Goal: Task Accomplishment & Management: Manage account settings

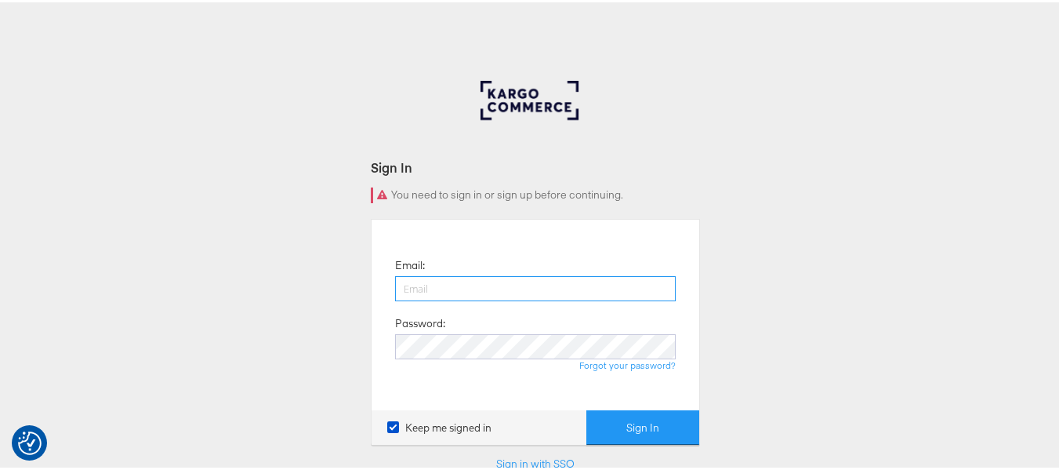
click at [499, 279] on input "email" at bounding box center [535, 286] width 281 height 25
type input "[PERSON_NAME][EMAIL_ADDRESS][DOMAIN_NAME]"
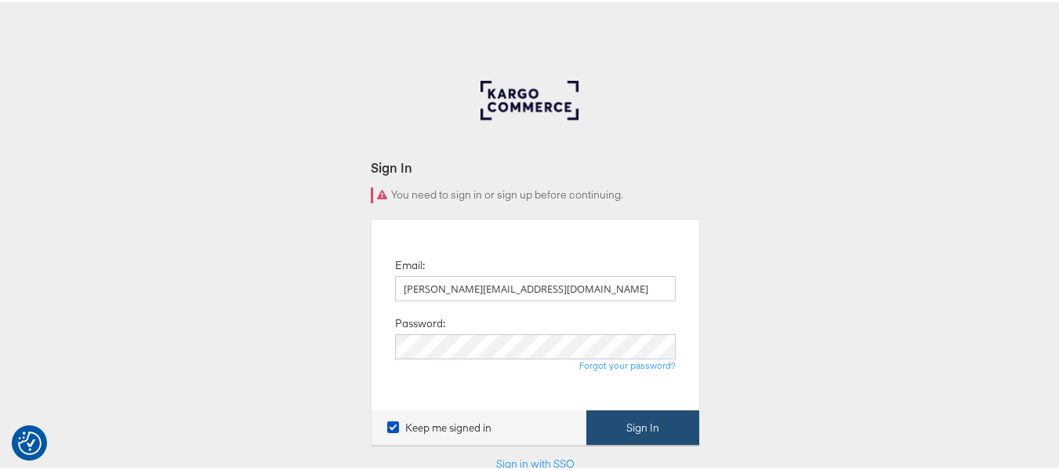
click at [619, 426] on button "Sign In" at bounding box center [642, 425] width 113 height 35
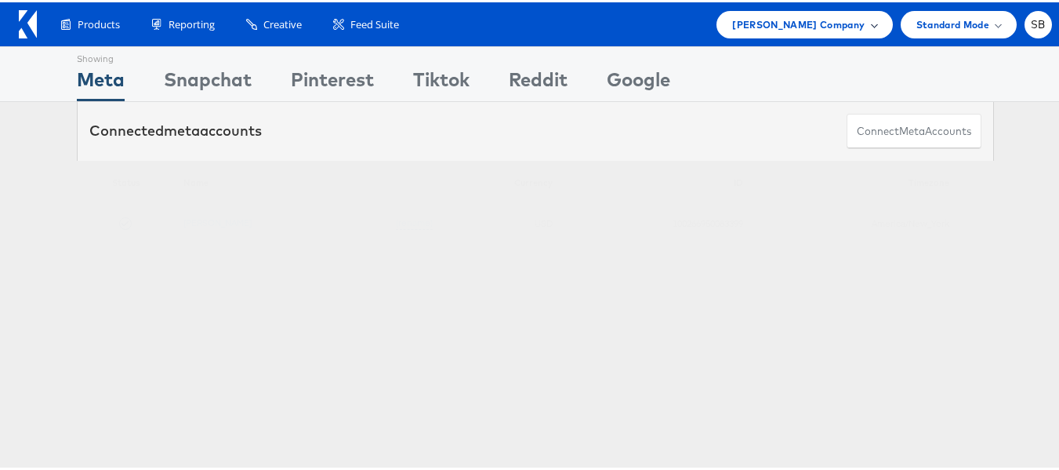
click at [841, 24] on span "Steve Madden Company" at bounding box center [798, 22] width 132 height 16
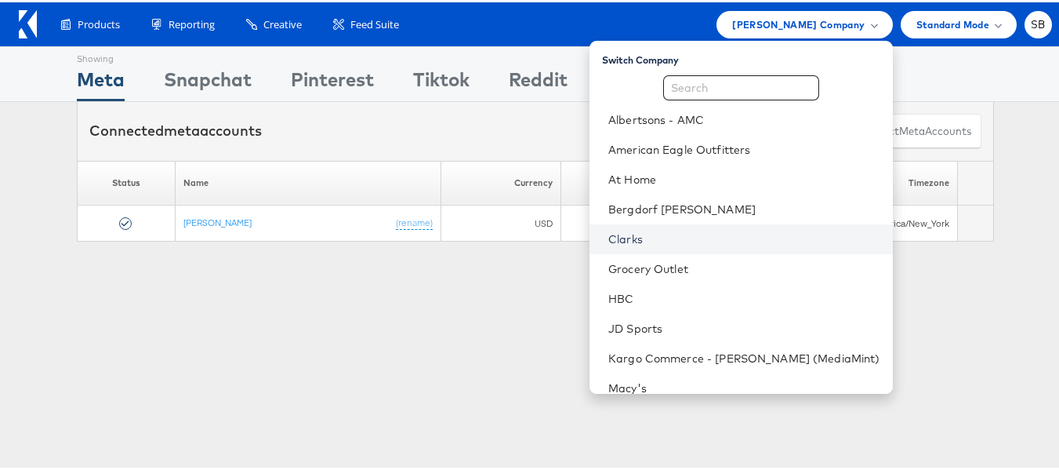
click at [651, 241] on link "Clarks" at bounding box center [744, 237] width 272 height 16
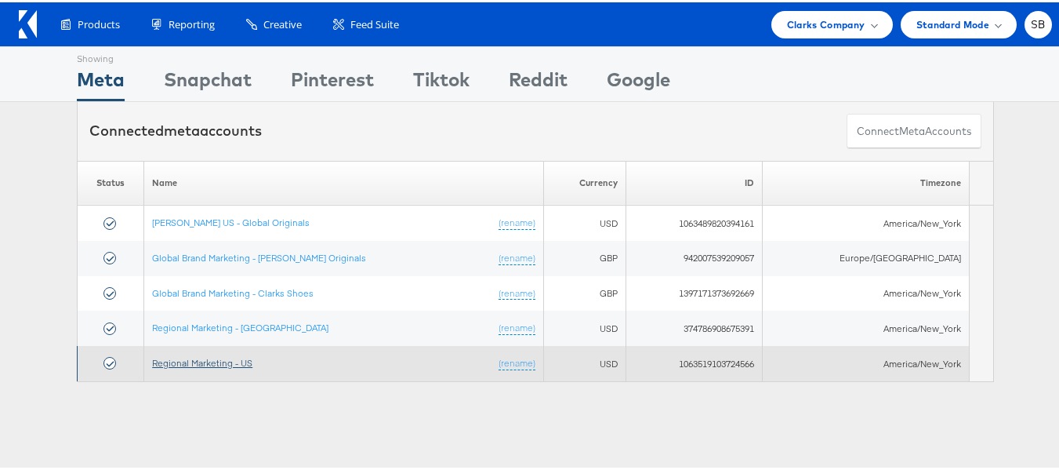
click at [231, 362] on link "Regional Marketing - US" at bounding box center [202, 360] width 100 height 12
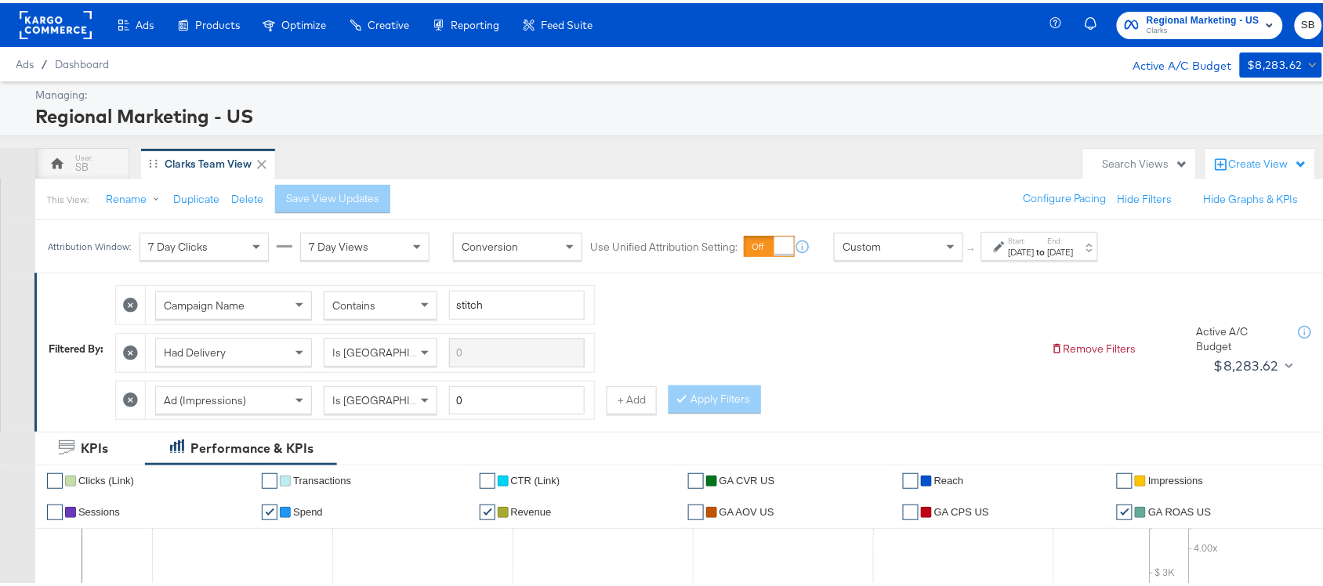
click at [1098, 260] on div "Attribution Window: 7 Day Clicks 7 Day Views Conversion Use Unified Attribution…" at bounding box center [576, 243] width 1083 height 53
click at [1074, 249] on div "[DATE]" at bounding box center [1061, 249] width 26 height 13
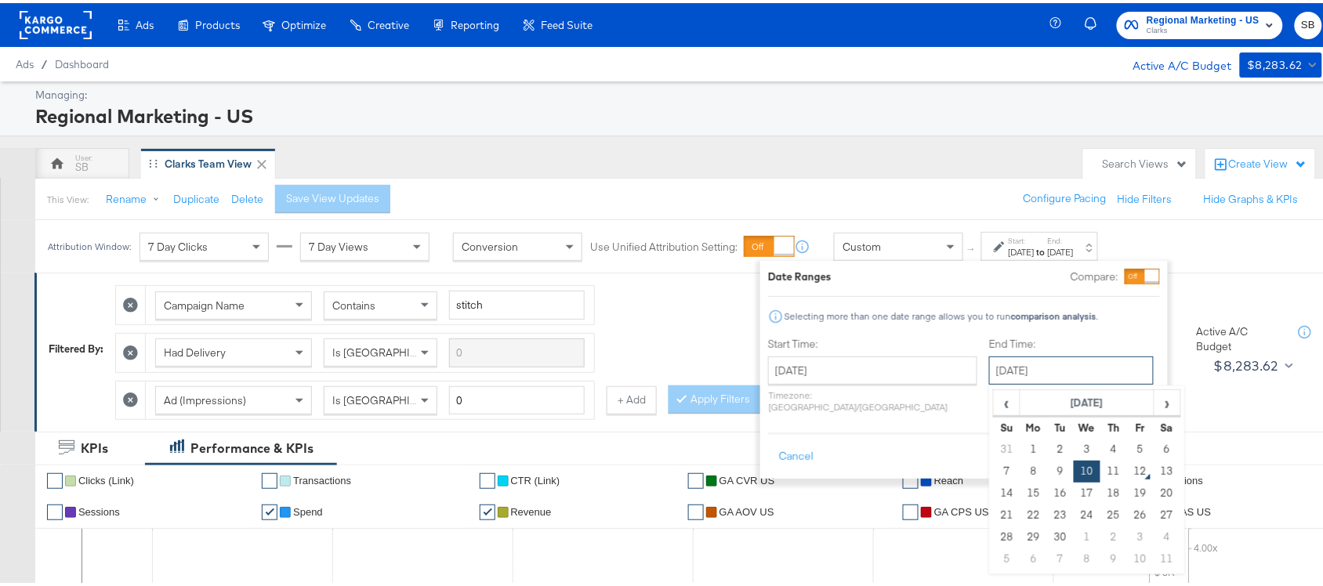
click at [1002, 375] on input "[DATE]" at bounding box center [1071, 368] width 165 height 28
click at [1101, 470] on td "11" at bounding box center [1114, 469] width 27 height 22
type input "[DATE]"
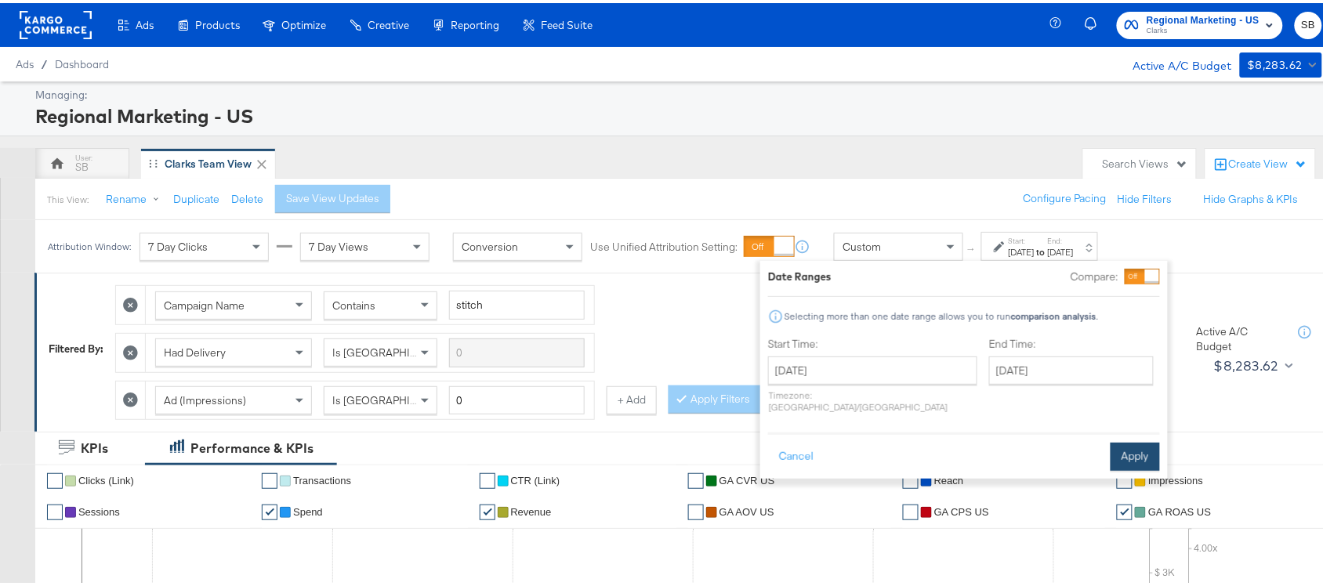
click at [1122, 444] on button "Apply" at bounding box center [1135, 454] width 49 height 28
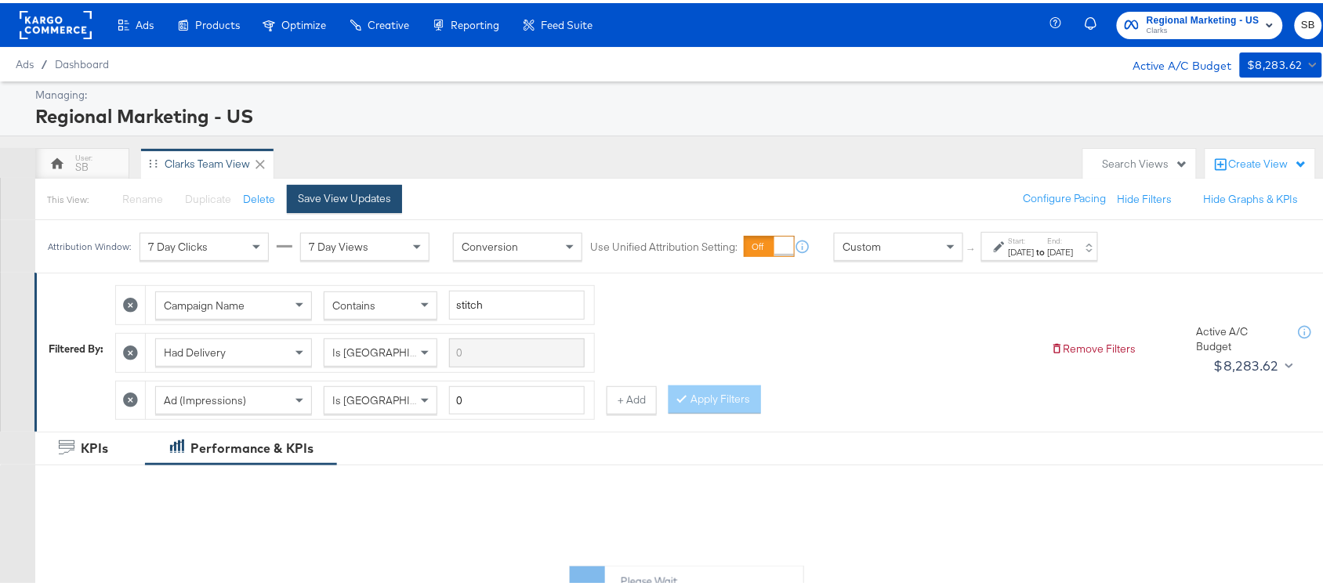
click at [331, 194] on div "Save View Updates" at bounding box center [344, 195] width 93 height 15
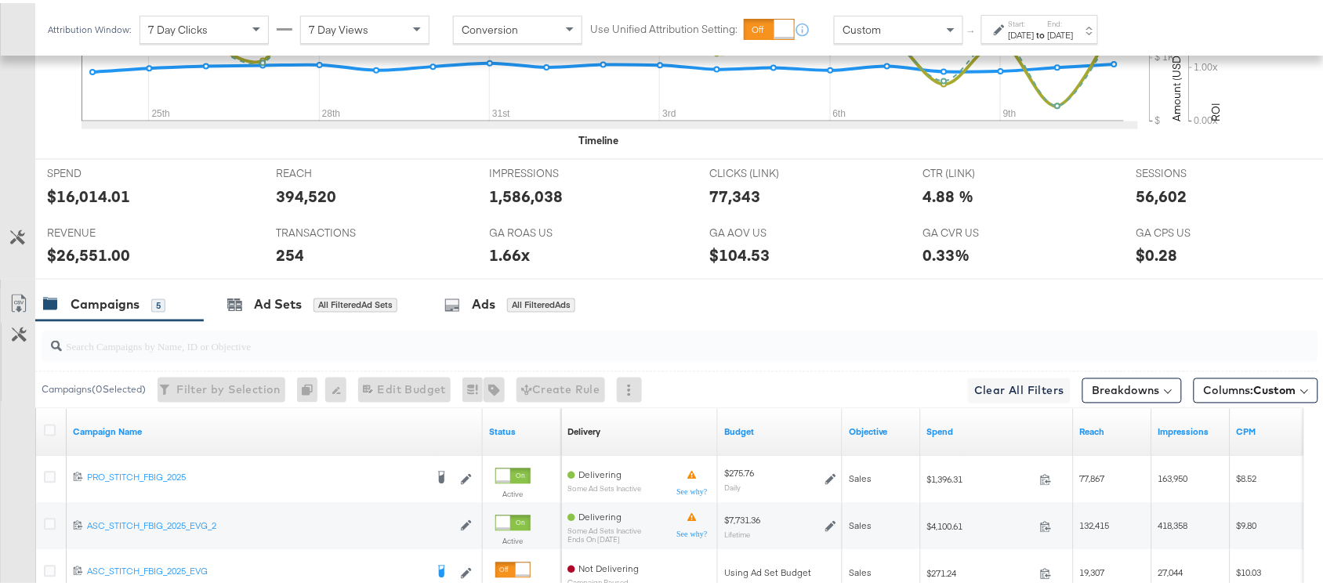
scroll to position [911, 0]
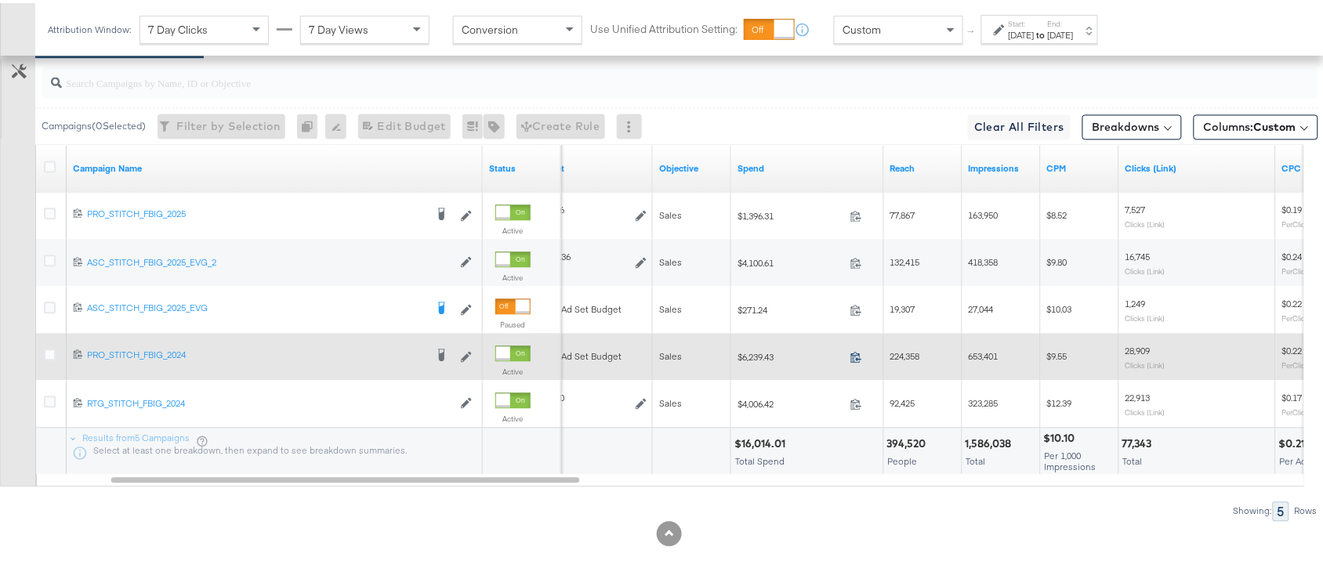
click at [856, 350] on icon at bounding box center [857, 354] width 12 height 12
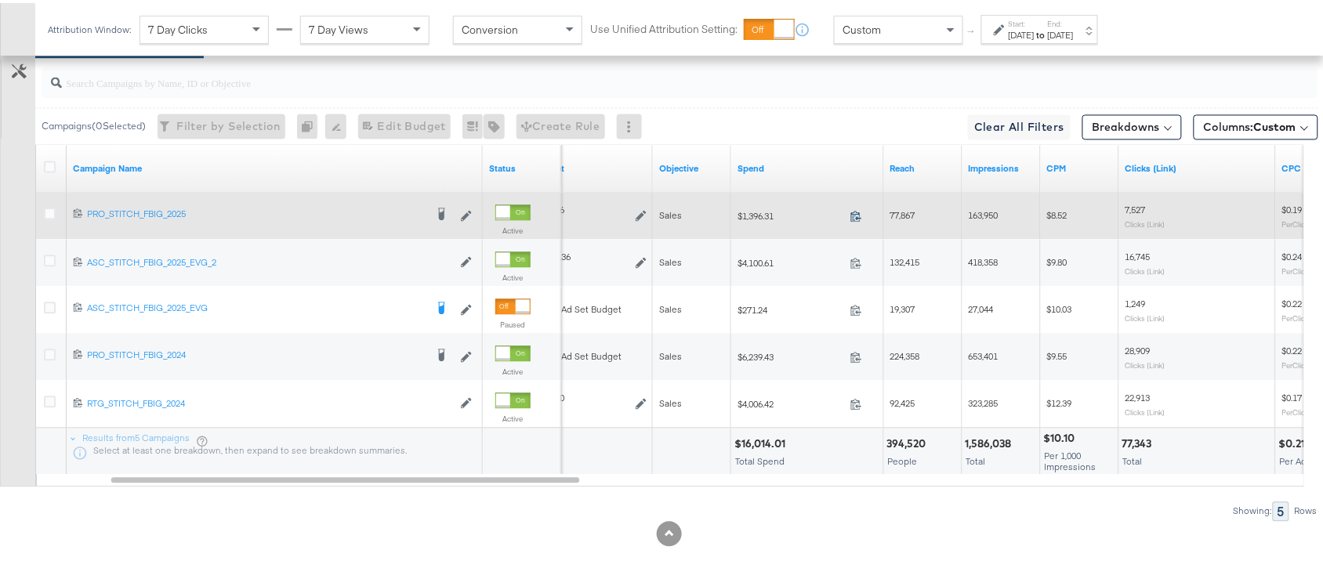
click at [862, 209] on icon at bounding box center [857, 213] width 12 height 12
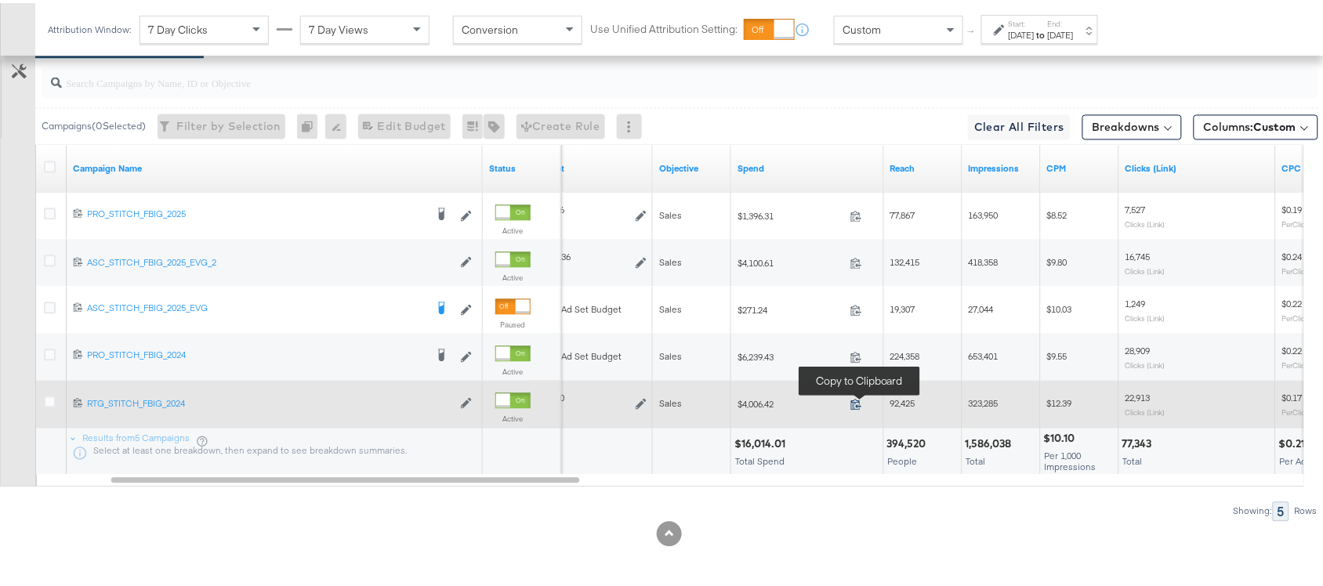
click at [853, 398] on icon at bounding box center [856, 401] width 10 height 11
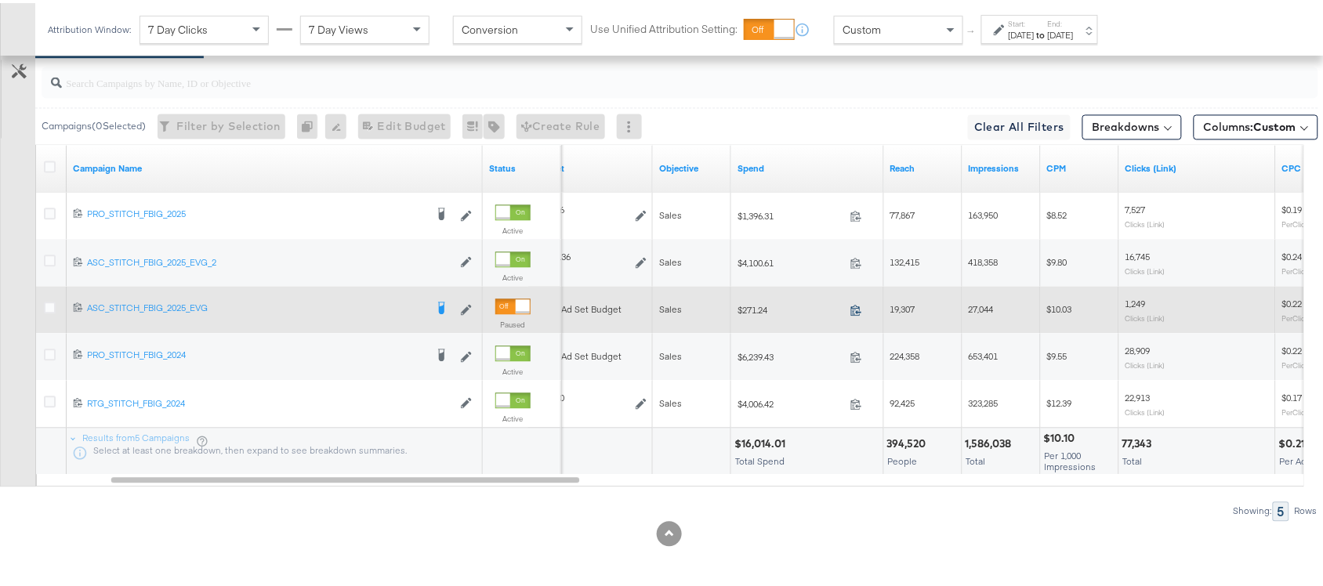
click at [856, 304] on icon at bounding box center [857, 307] width 12 height 12
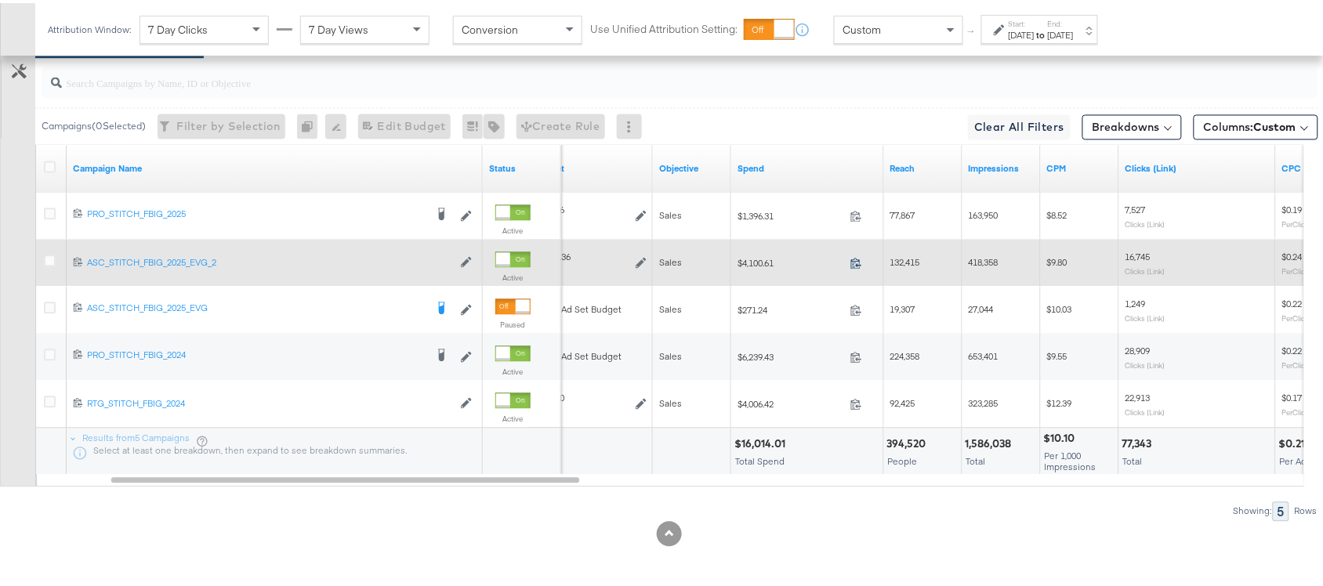
click at [853, 259] on icon at bounding box center [857, 260] width 12 height 12
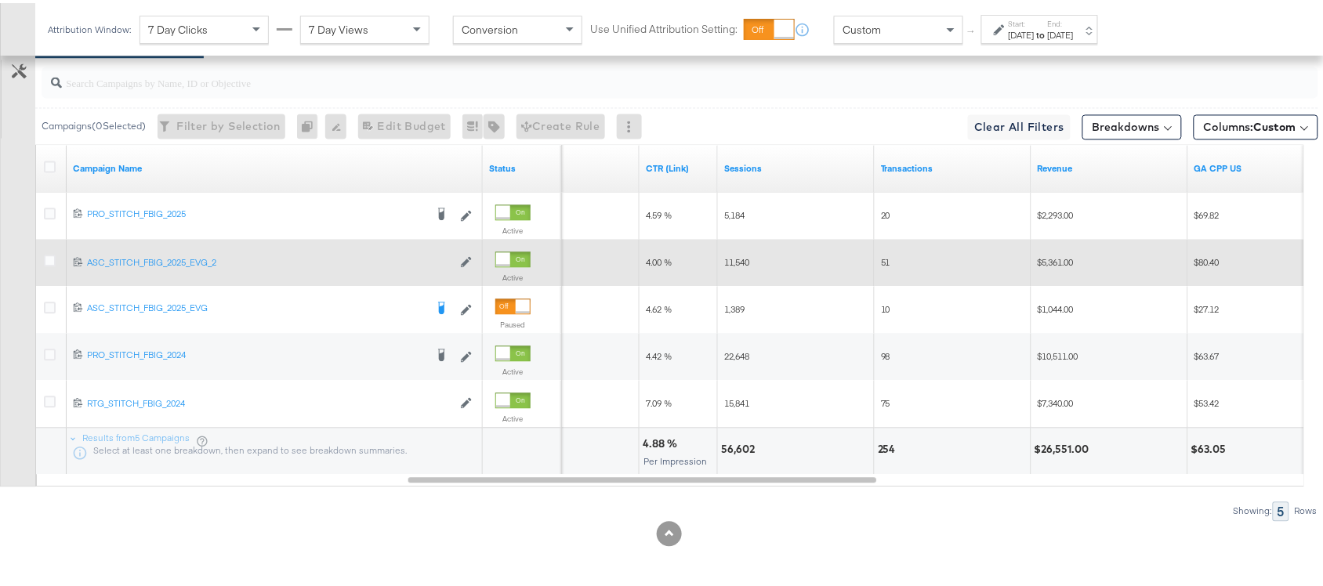
click at [745, 445] on div "56,602" at bounding box center [740, 446] width 38 height 15
copy div "56,602"
click at [745, 445] on div "56,602" at bounding box center [740, 446] width 38 height 15
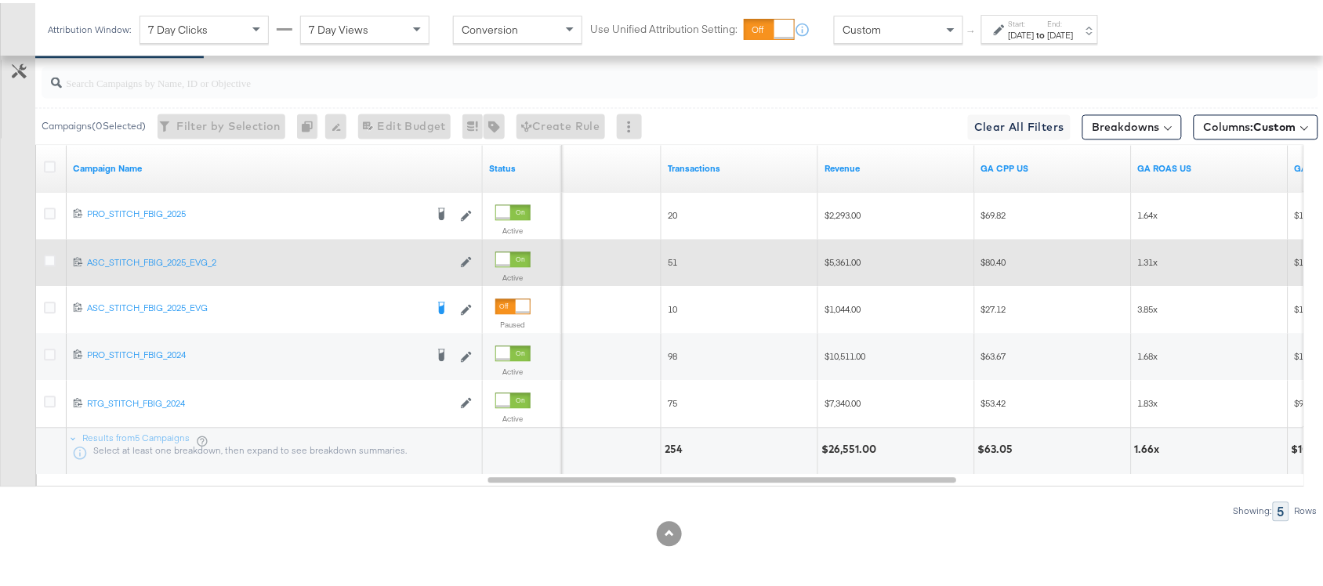
click at [839, 449] on div "$26,551.00" at bounding box center [852, 446] width 60 height 15
copy div "26,551.00"
click at [825, 445] on div "1.66x" at bounding box center [830, 446] width 30 height 15
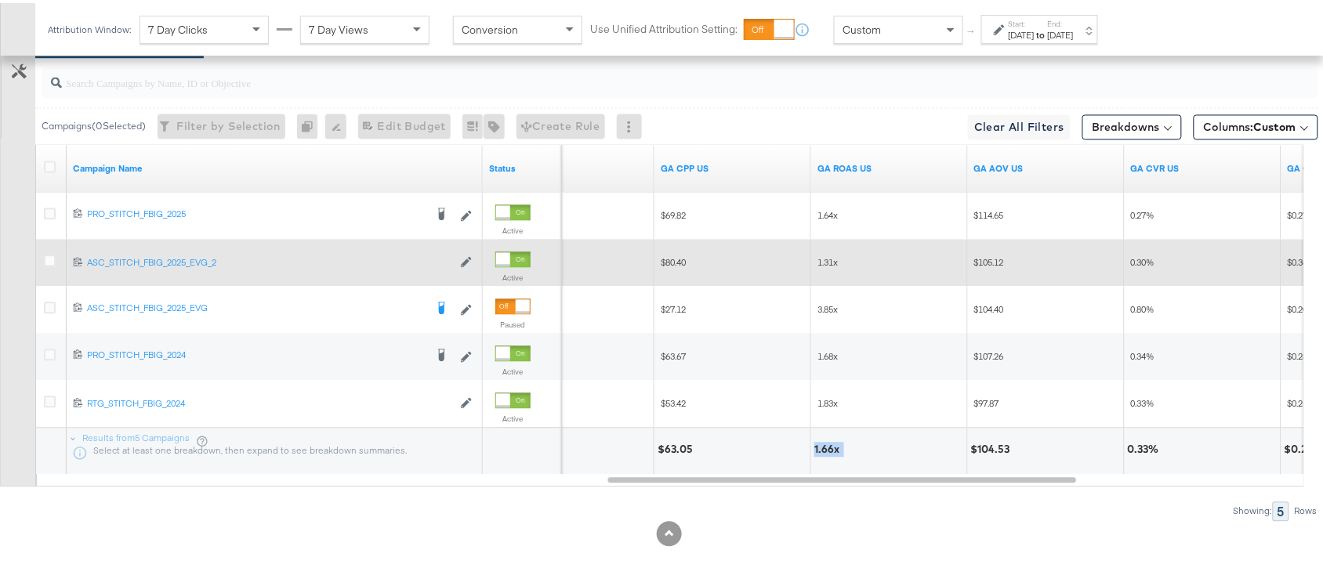
click at [825, 445] on div "1.66x" at bounding box center [830, 446] width 30 height 15
copy div "1.66"
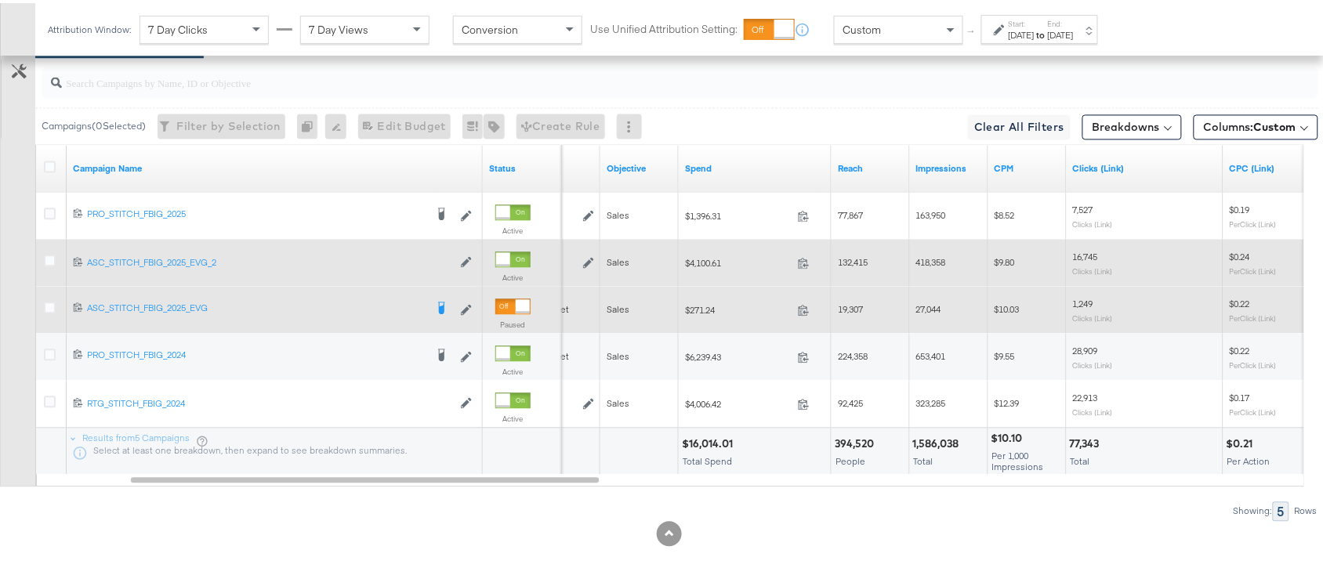
click at [1031, 285] on div "$10.03" at bounding box center [1028, 306] width 78 height 47
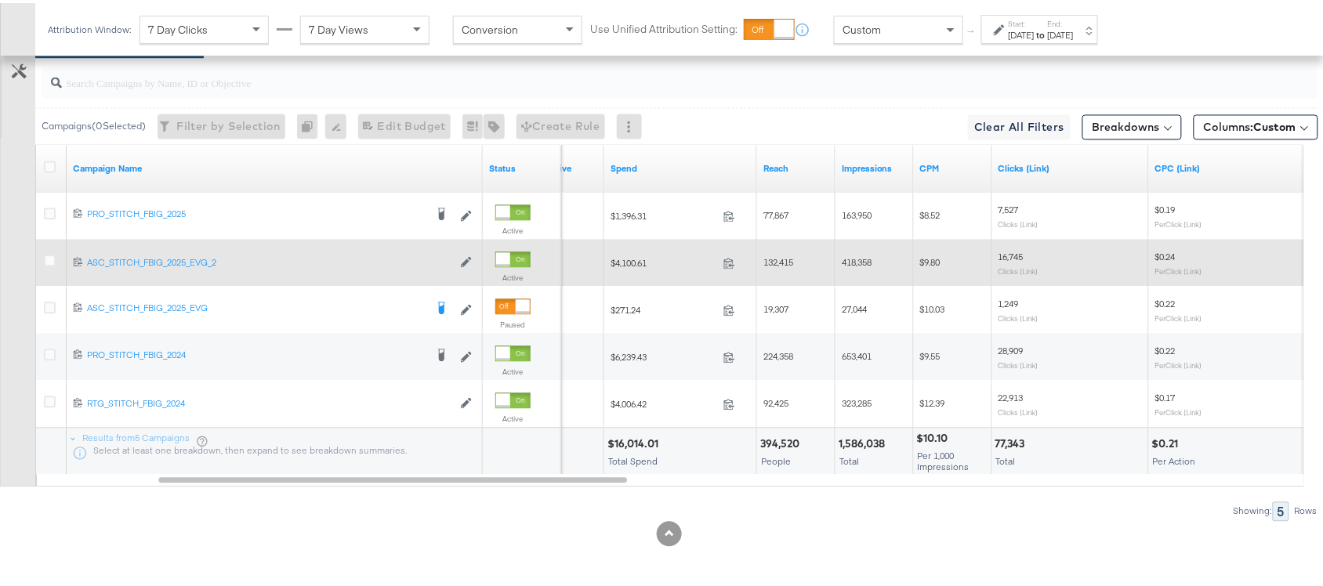
click at [1035, 26] on div "[DATE]" at bounding box center [1022, 32] width 26 height 13
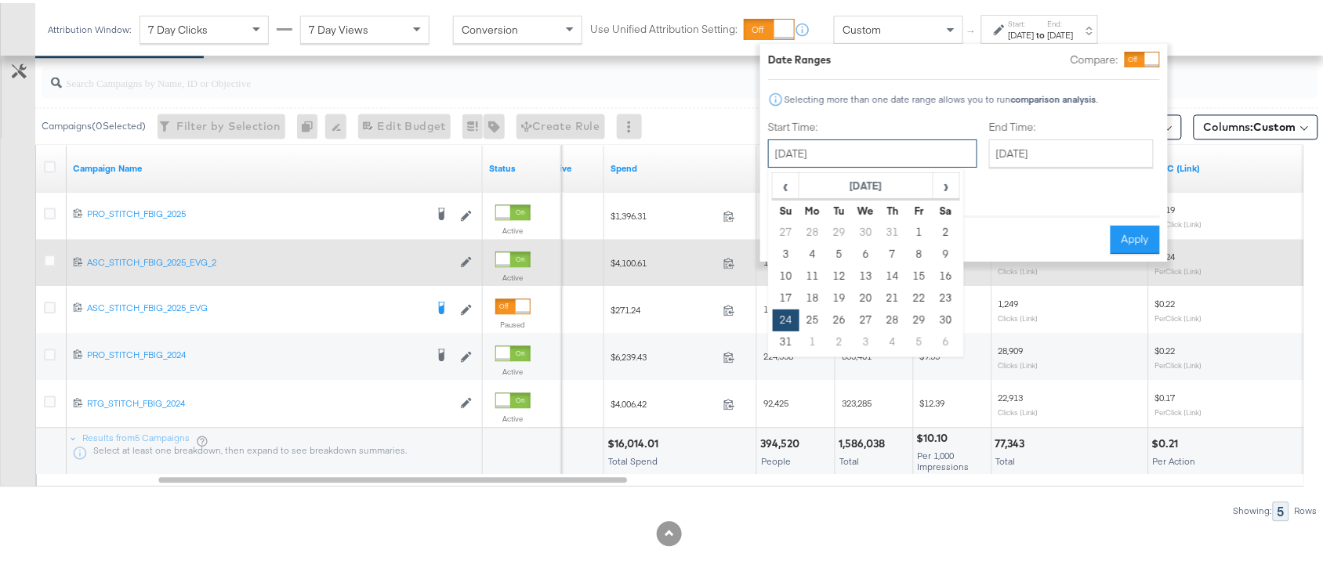
click at [862, 155] on input "[DATE]" at bounding box center [872, 150] width 209 height 28
click at [949, 188] on span "›" at bounding box center [946, 183] width 24 height 24
click at [853, 257] on td "10" at bounding box center [866, 252] width 27 height 22
type input "[DATE]"
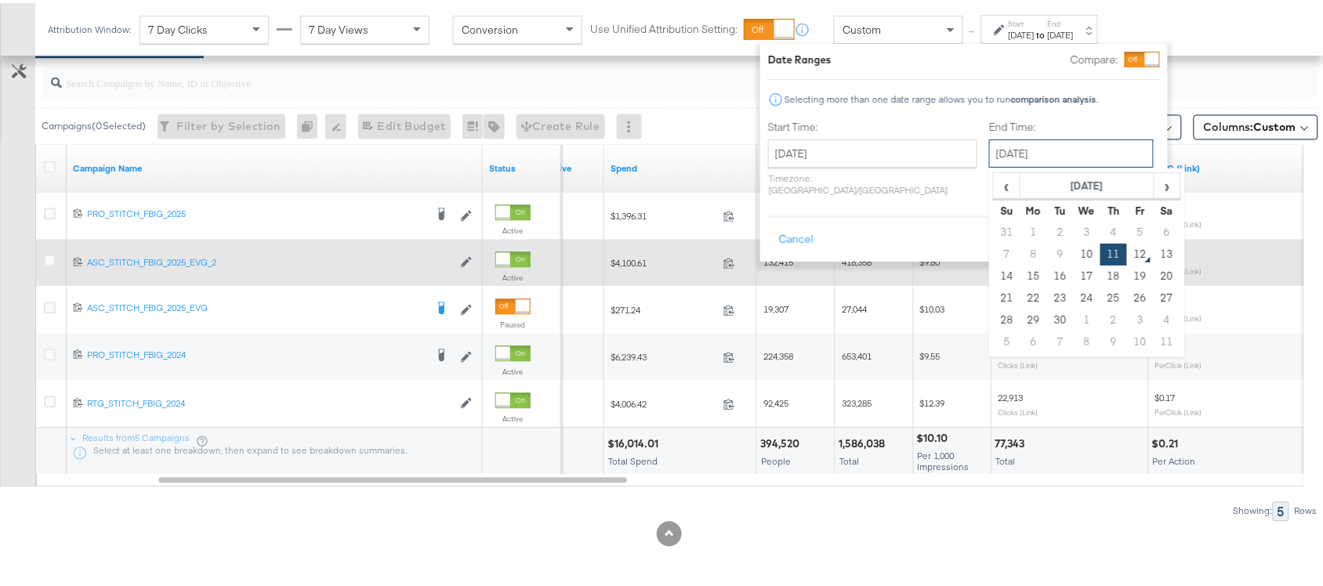
click at [1028, 151] on input "[DATE]" at bounding box center [1071, 150] width 165 height 28
click at [1074, 252] on td "10" at bounding box center [1087, 252] width 27 height 22
type input "[DATE]"
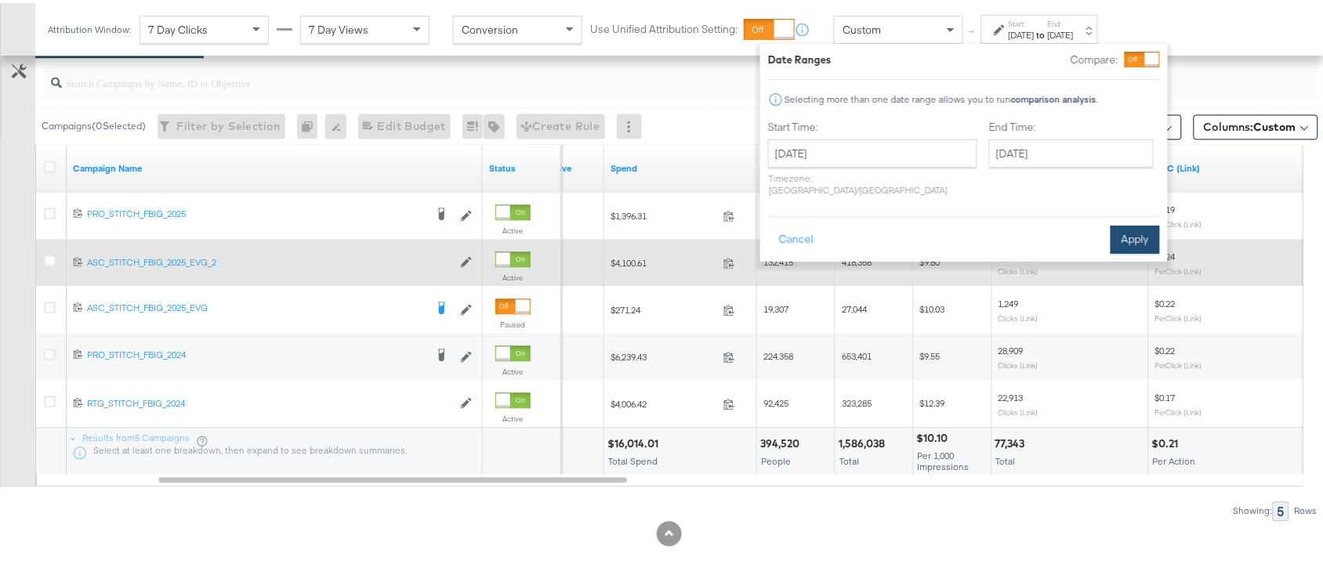
click at [1139, 223] on button "Apply" at bounding box center [1135, 237] width 49 height 28
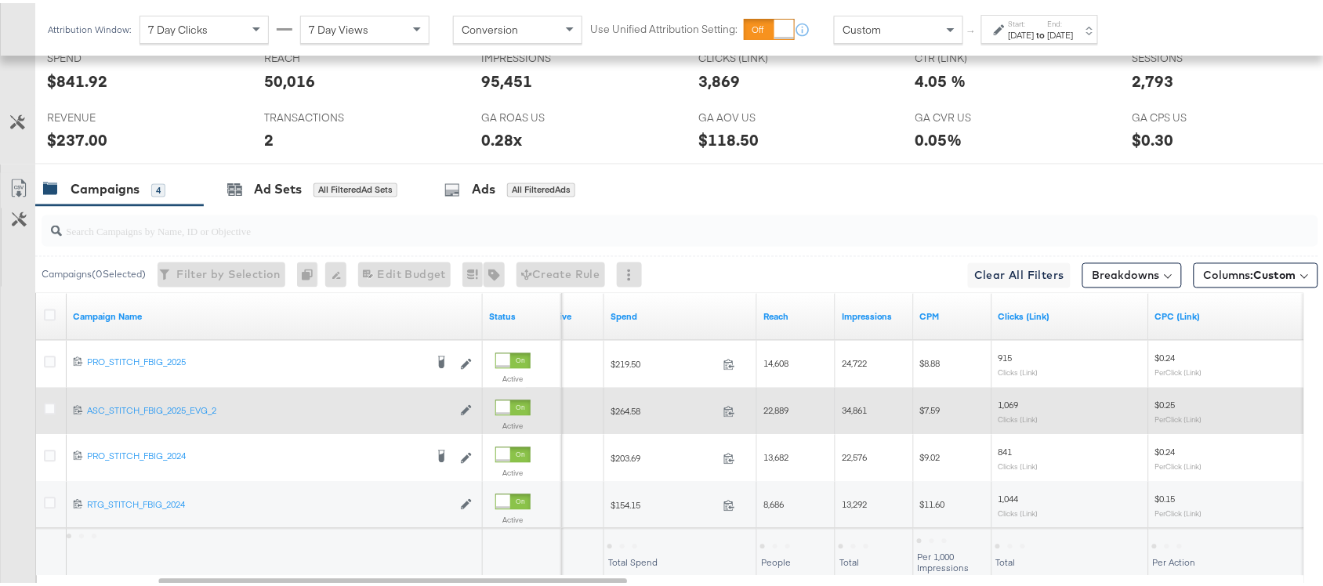
scroll to position [864, 0]
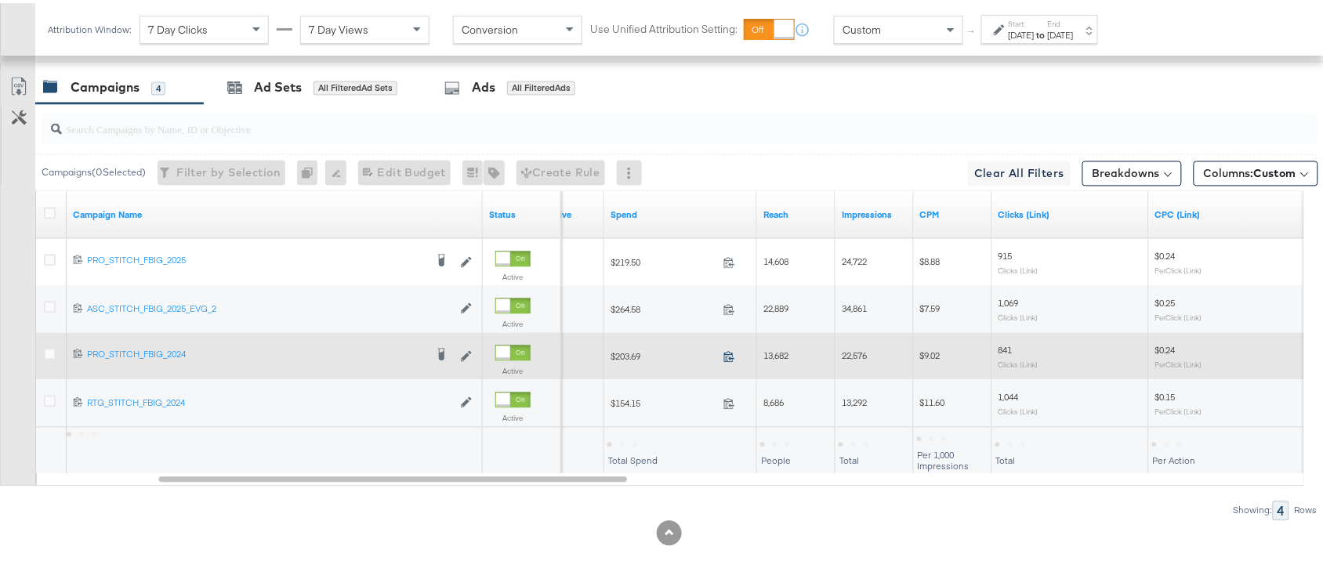
click at [727, 355] on icon at bounding box center [730, 354] width 12 height 12
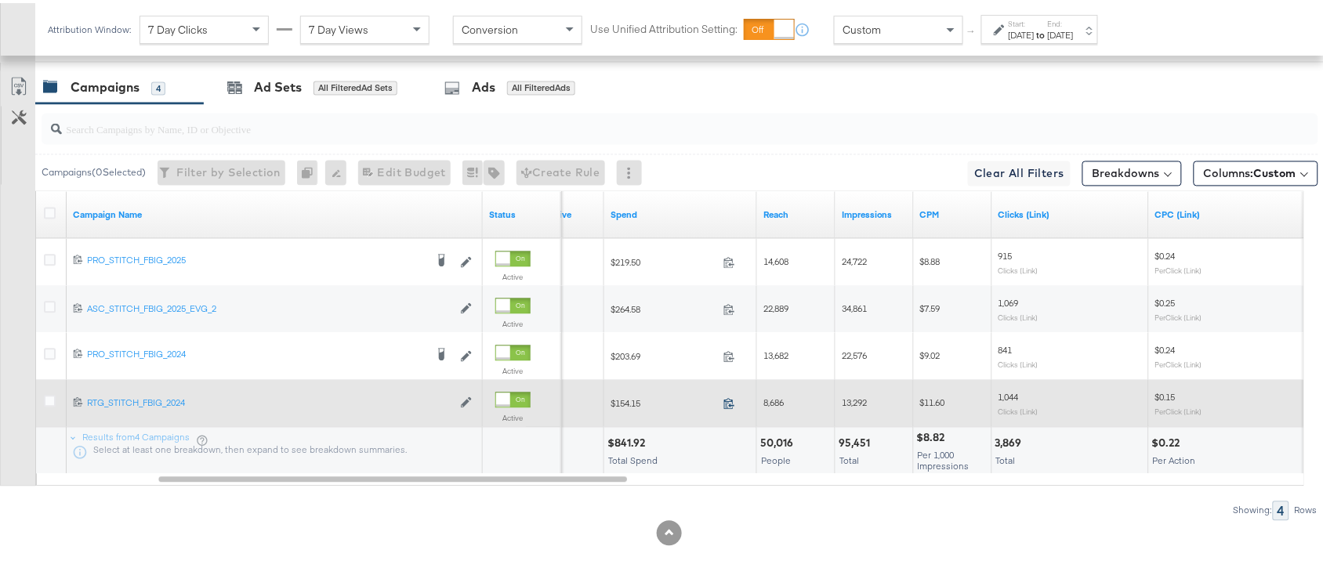
click at [731, 397] on icon at bounding box center [729, 401] width 10 height 11
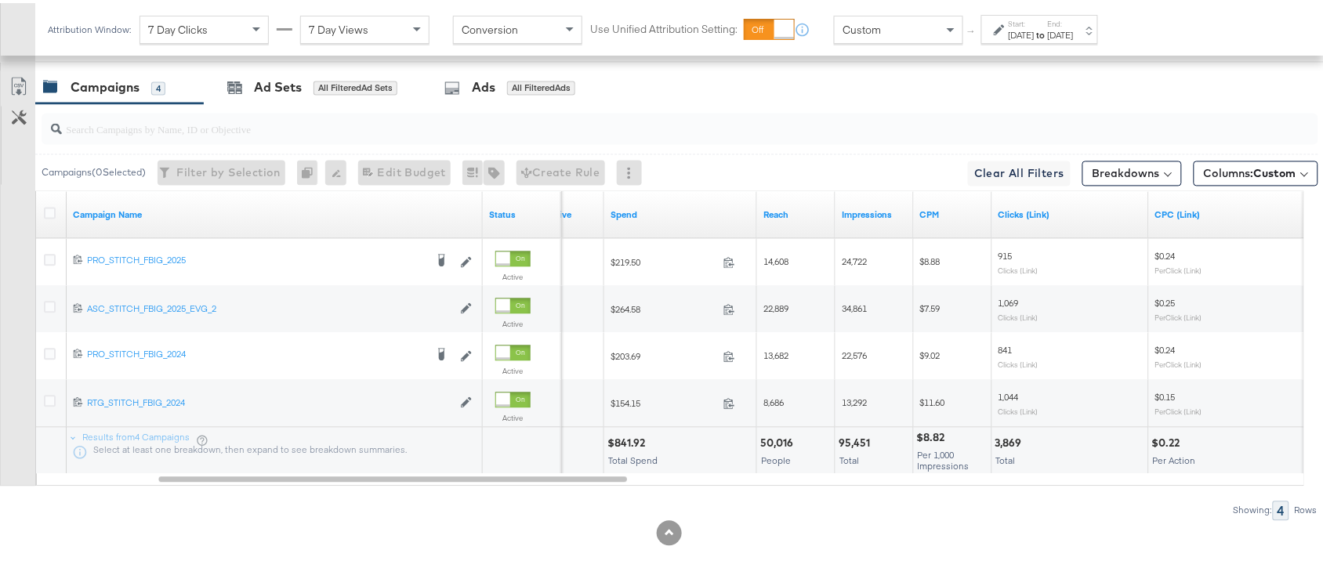
click at [625, 444] on div "$841.92" at bounding box center [629, 441] width 42 height 15
copy div "841.92"
click at [625, 444] on div "$841.92" at bounding box center [629, 441] width 42 height 15
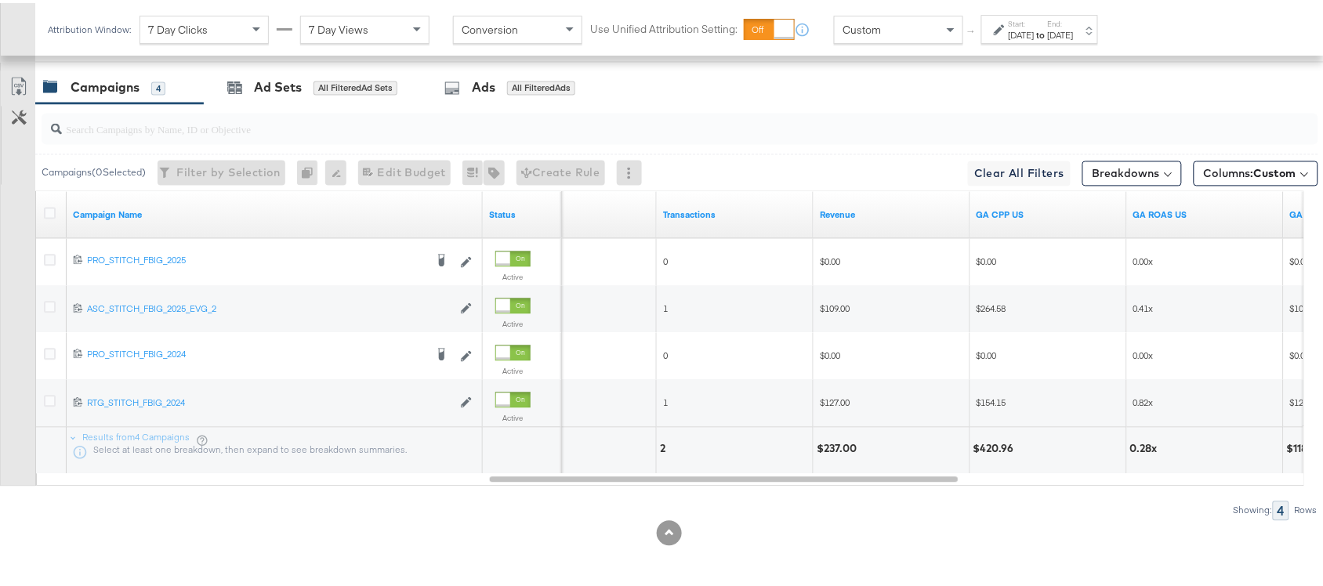
click at [836, 451] on div "$237.00" at bounding box center [839, 446] width 45 height 15
copy div "237.00"
drag, startPoint x: 1083, startPoint y: 5, endPoint x: 1113, endPoint y: 31, distance: 40.0
click at [1113, 31] on div "Attribution Window: 7 Day Clicks 7 Day Views Conversion Use Unified Attribution…" at bounding box center [576, 26] width 1083 height 53
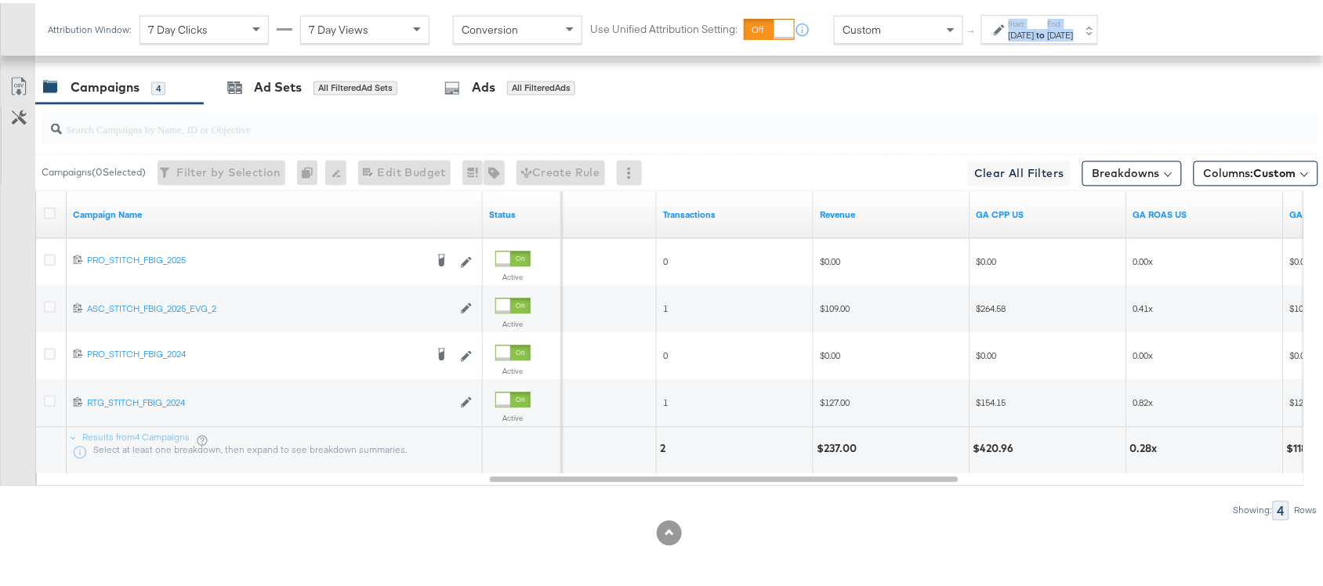
click at [1074, 31] on div "[DATE]" at bounding box center [1061, 32] width 26 height 13
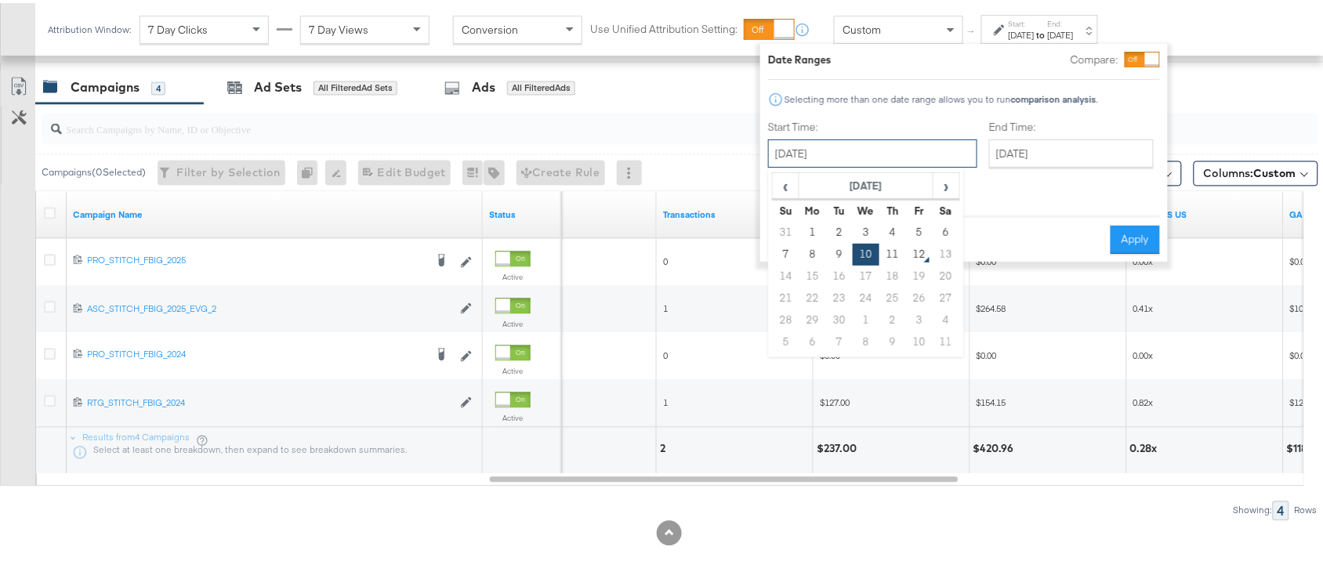
click at [829, 147] on input "[DATE]" at bounding box center [872, 150] width 209 height 28
click at [891, 256] on td "11" at bounding box center [893, 252] width 27 height 22
type input "[DATE]"
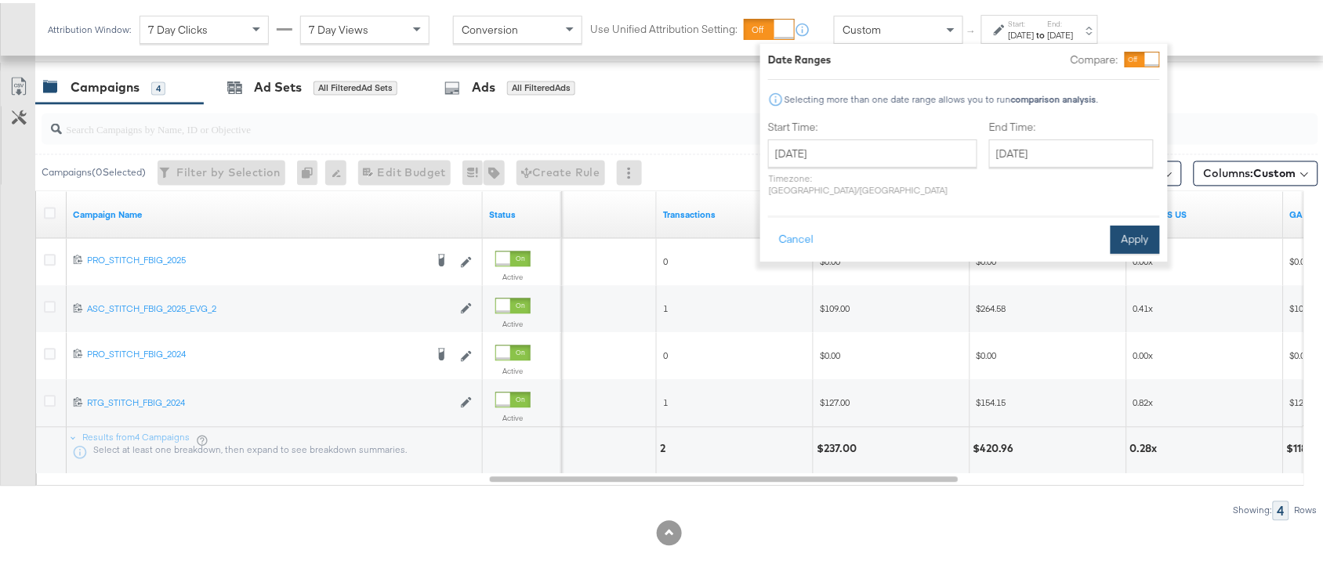
click at [1138, 223] on button "Apply" at bounding box center [1135, 237] width 49 height 28
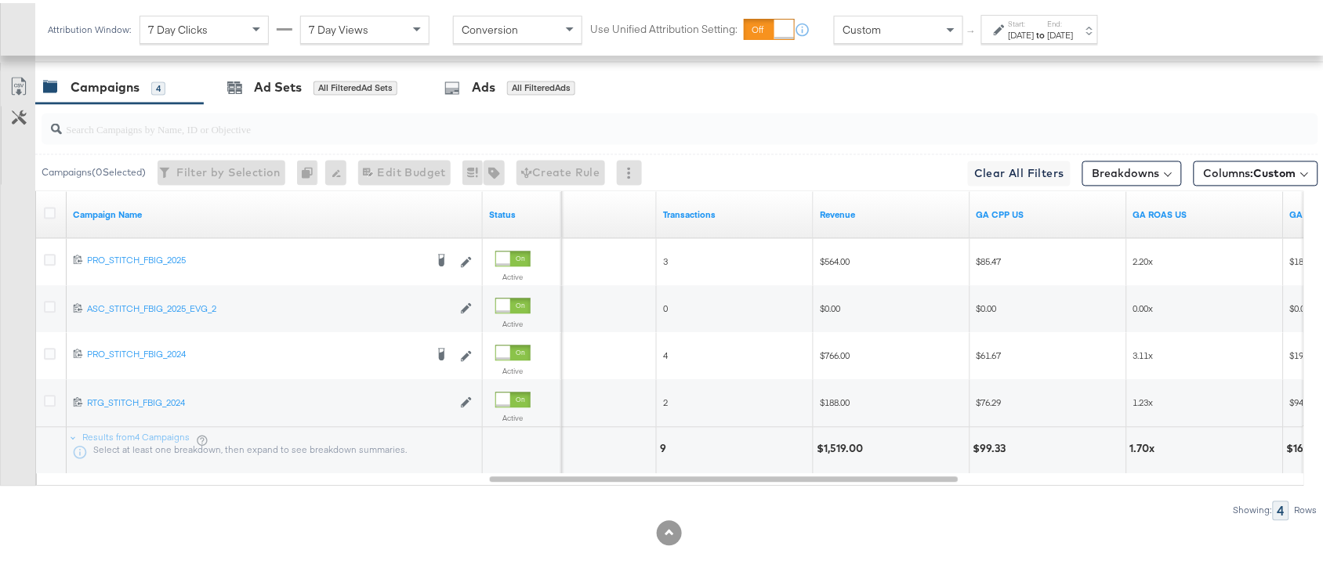
click at [840, 445] on div "$1,519.00" at bounding box center [842, 446] width 51 height 15
copy div "1,519.00"
click at [840, 445] on div "$1,519.00" at bounding box center [842, 446] width 51 height 15
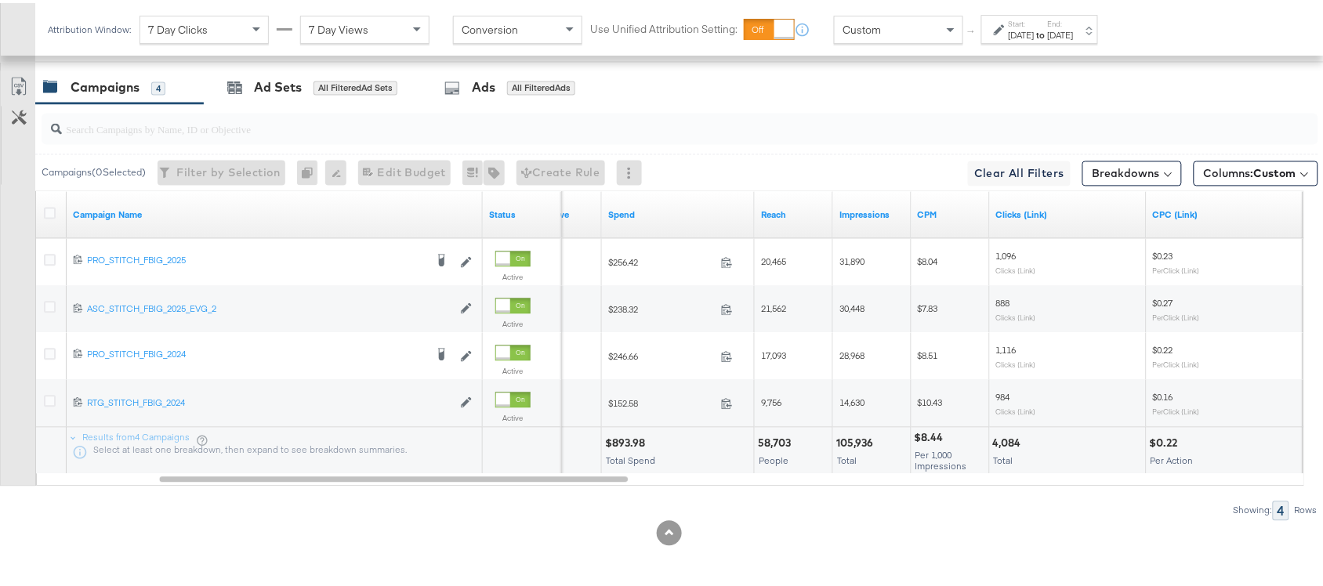
click at [622, 439] on div "$893.98" at bounding box center [627, 441] width 45 height 15
copy div "893.98"
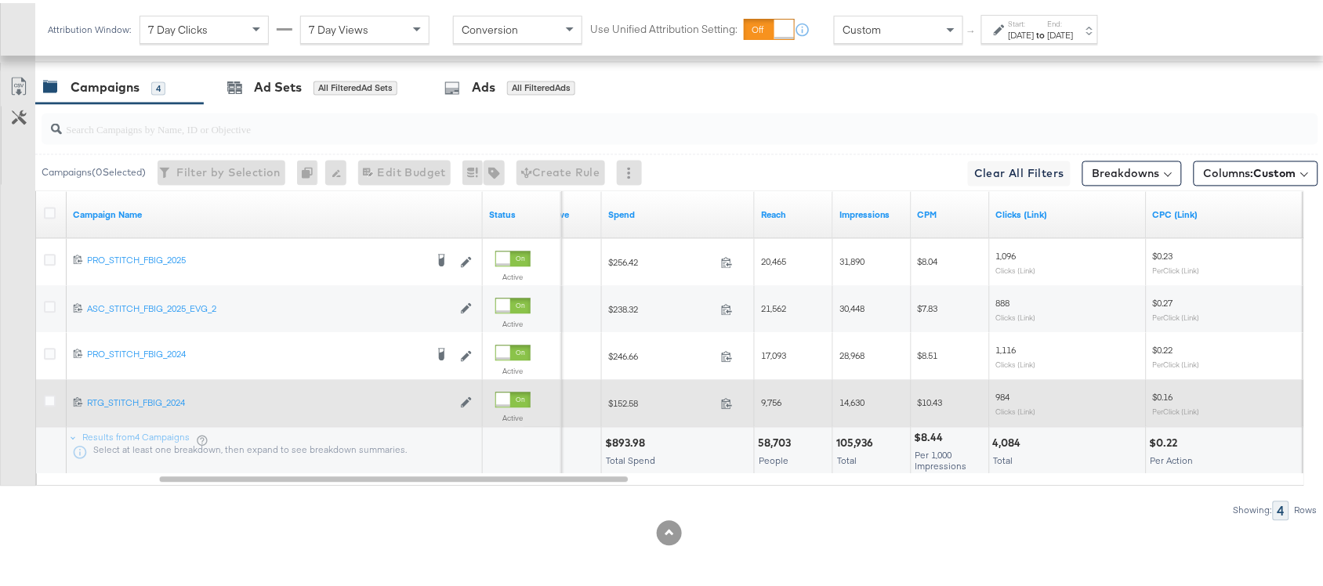
click at [731, 408] on span at bounding box center [732, 403] width 34 height 12
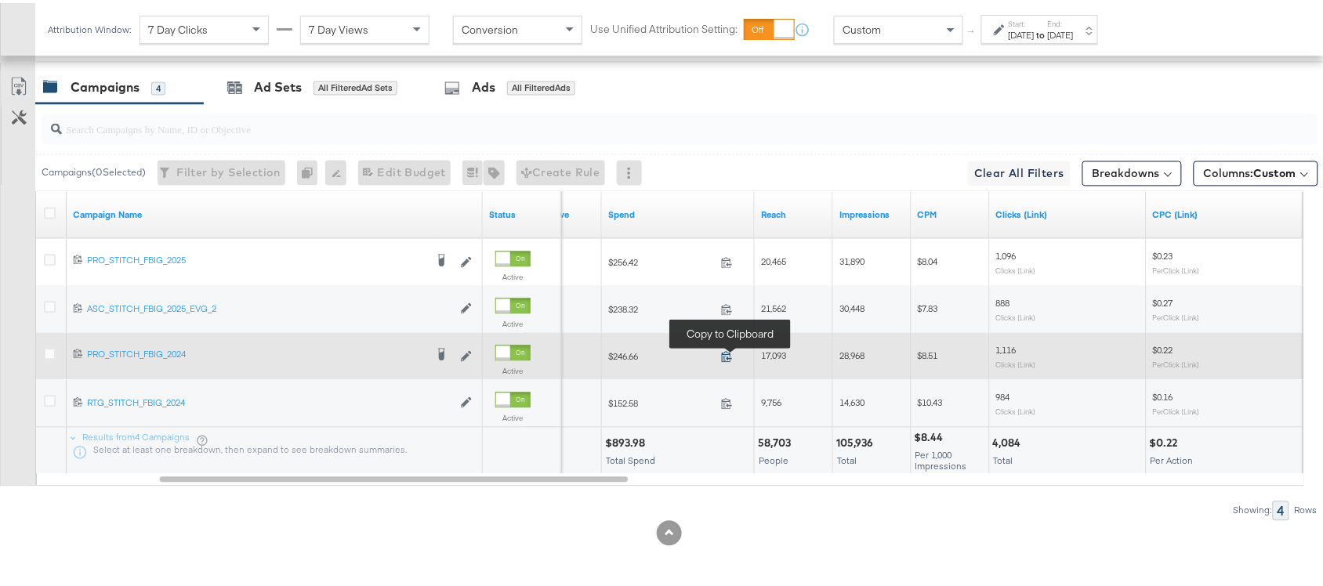
click at [725, 351] on icon at bounding box center [727, 354] width 12 height 12
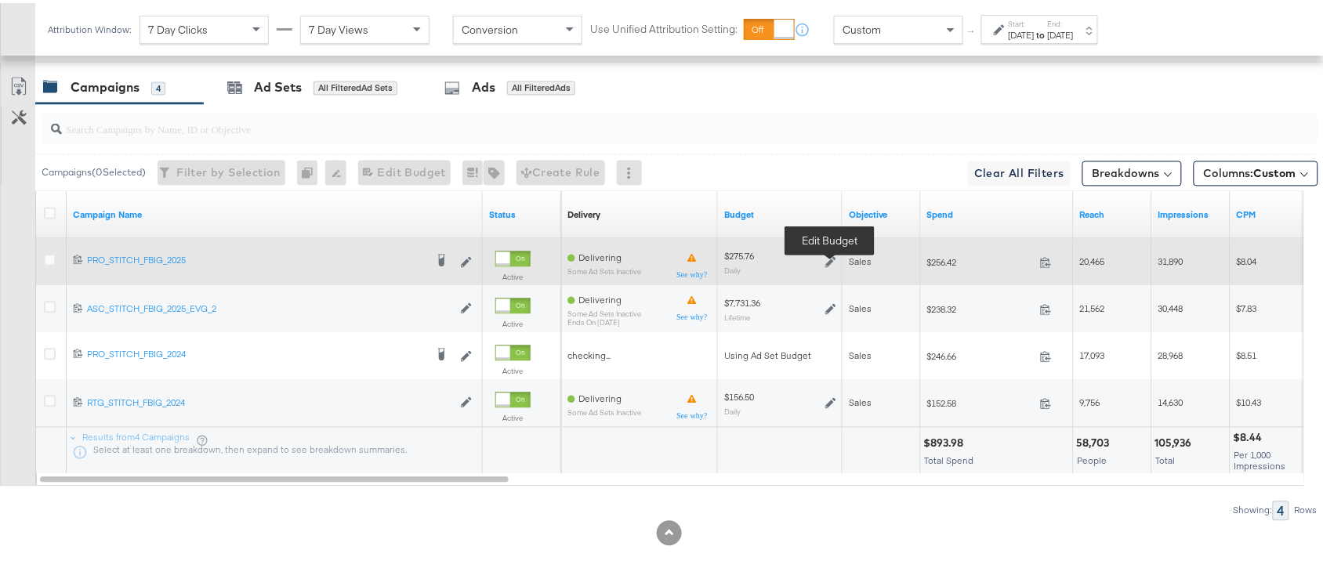
click at [829, 259] on icon at bounding box center [831, 259] width 11 height 11
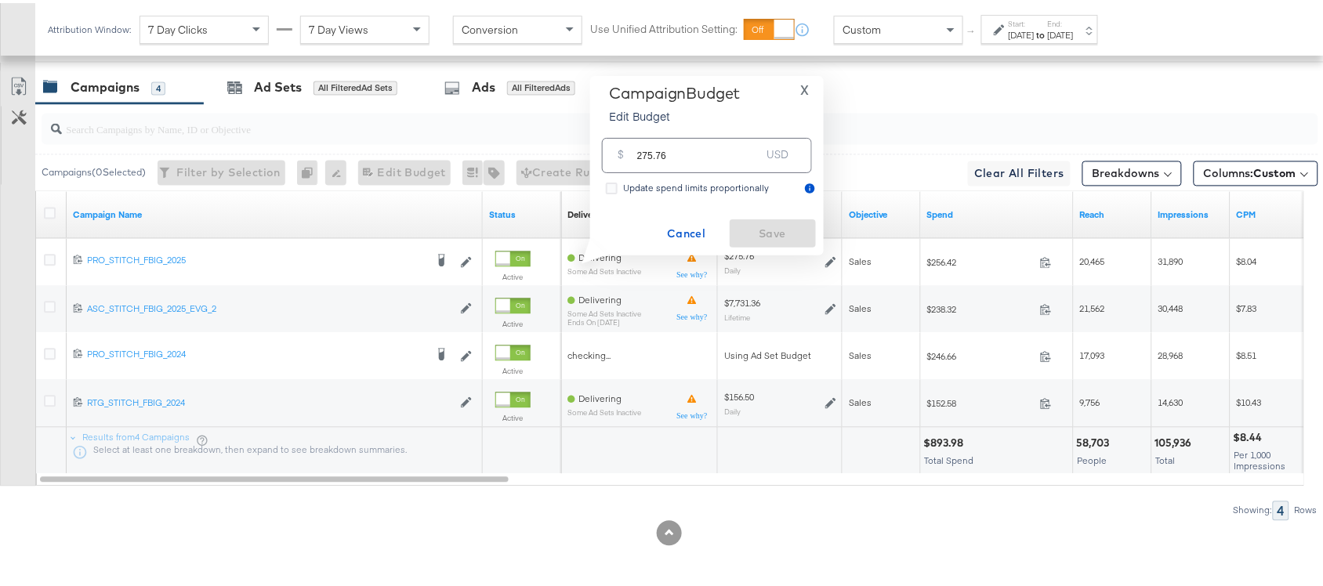
click at [694, 158] on input "275.76" at bounding box center [699, 146] width 124 height 34
paste input "$276.9"
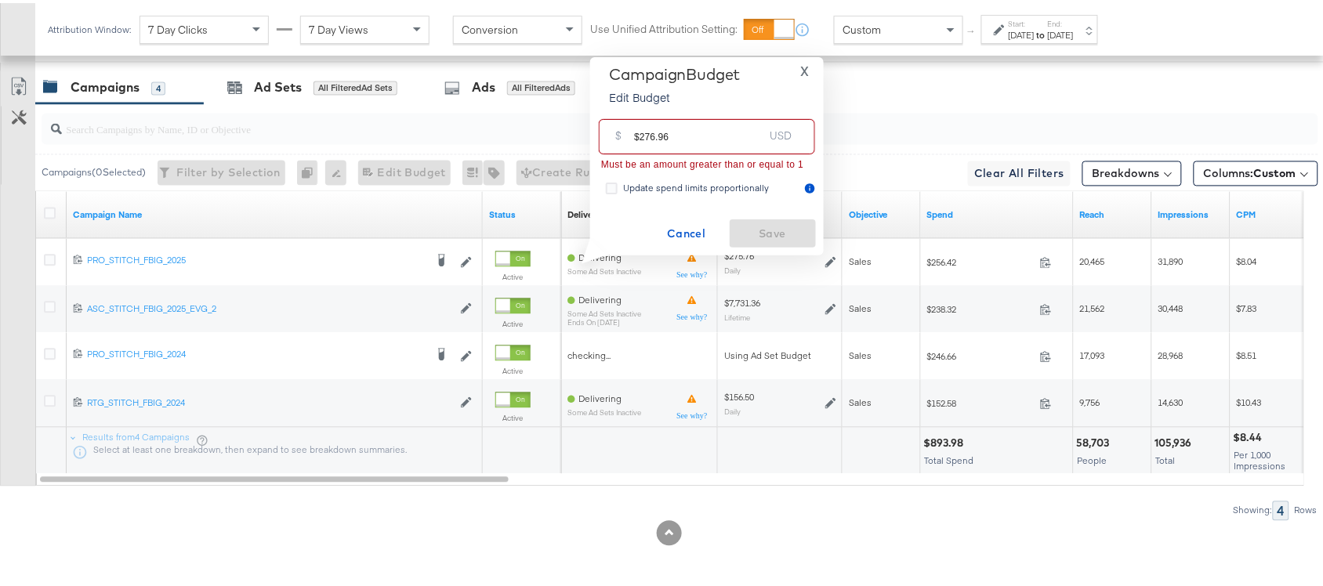
click at [641, 138] on input "$276.96" at bounding box center [698, 128] width 129 height 34
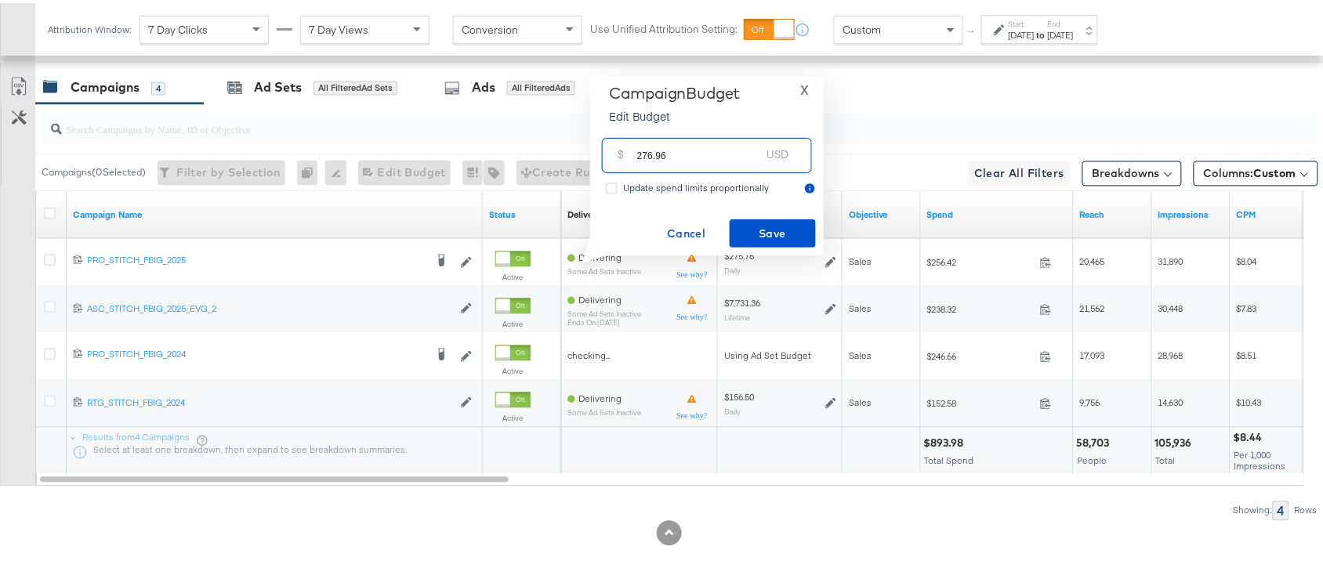
type input "276.96"
click at [684, 227] on span "Cancel" at bounding box center [687, 231] width 74 height 20
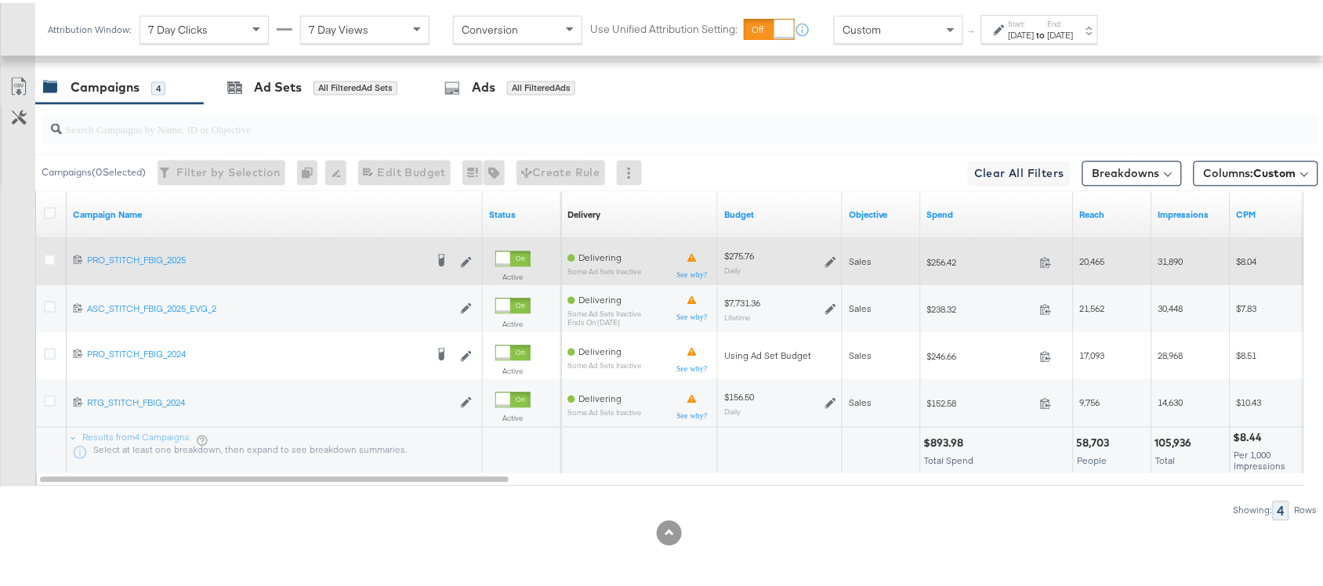
click at [831, 251] on div "$275.76 Daily" at bounding box center [780, 260] width 112 height 24
click at [831, 257] on icon at bounding box center [831, 260] width 11 height 11
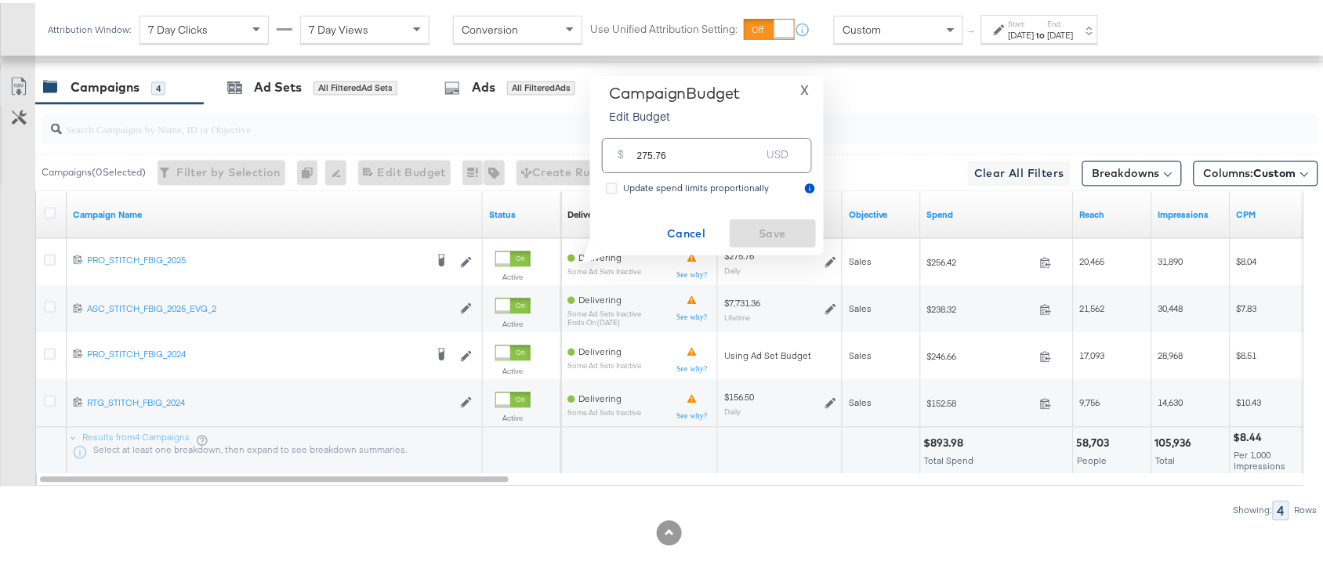
click at [666, 151] on input "275.76" at bounding box center [699, 146] width 124 height 34
paste input "$276.9"
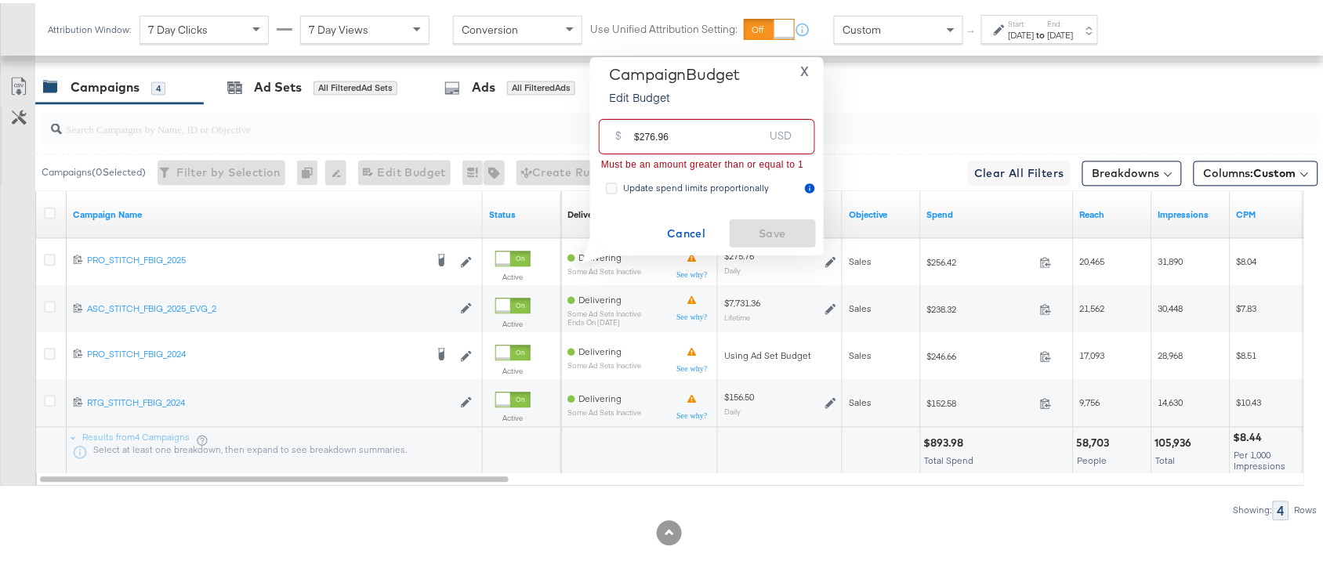
click at [640, 133] on input "$276.96" at bounding box center [698, 128] width 129 height 34
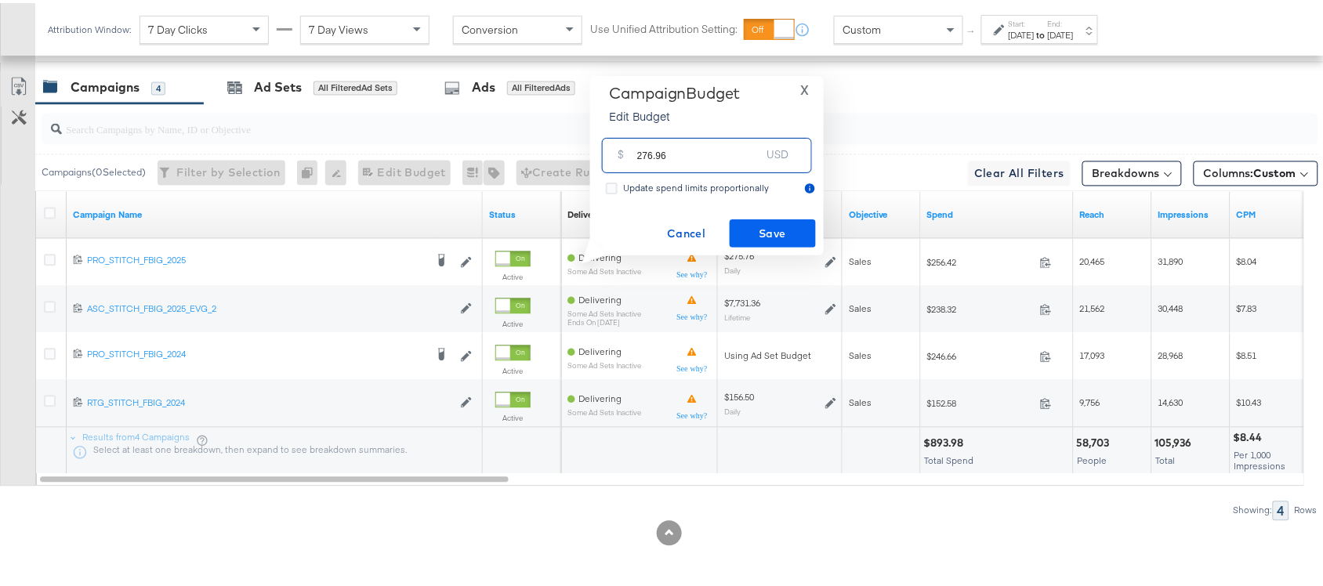
type input "276.96"
click at [778, 241] on button "Save" at bounding box center [773, 230] width 86 height 28
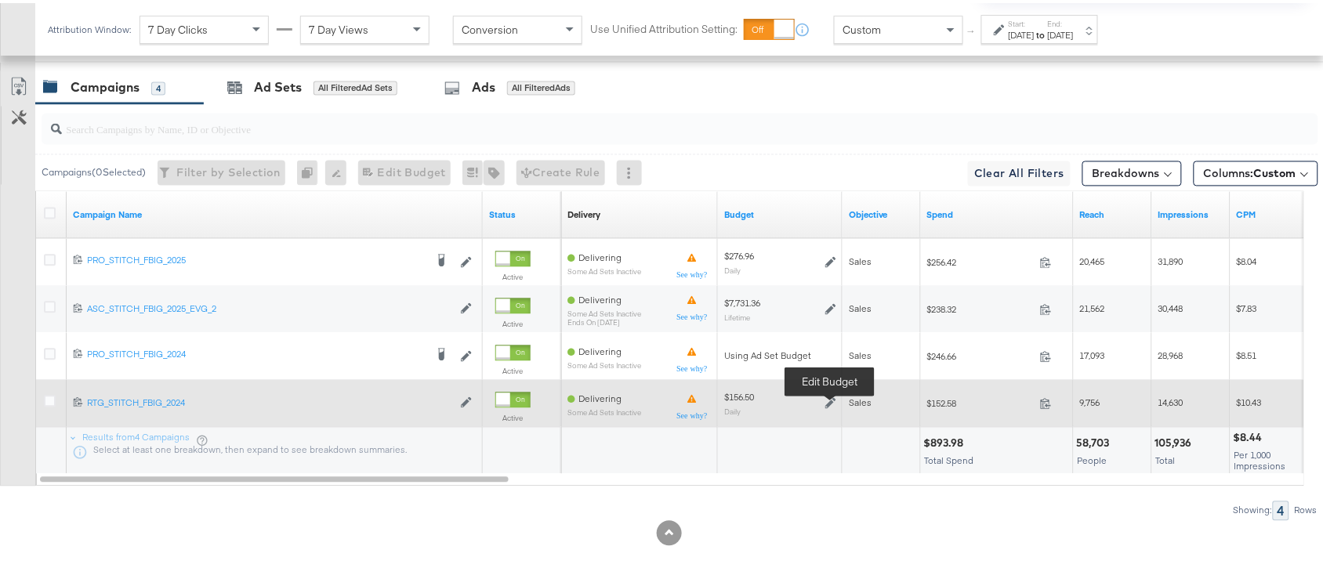
click at [831, 398] on icon at bounding box center [831, 401] width 11 height 11
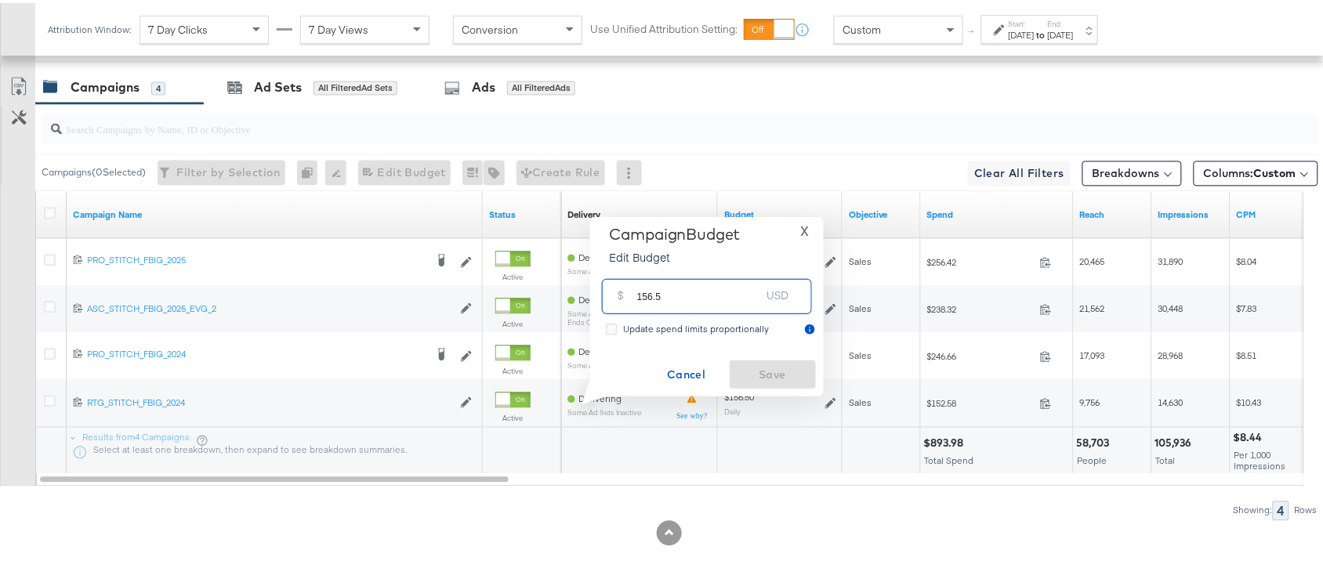
click at [674, 291] on input "156.5" at bounding box center [699, 287] width 124 height 34
paste input "$163.03"
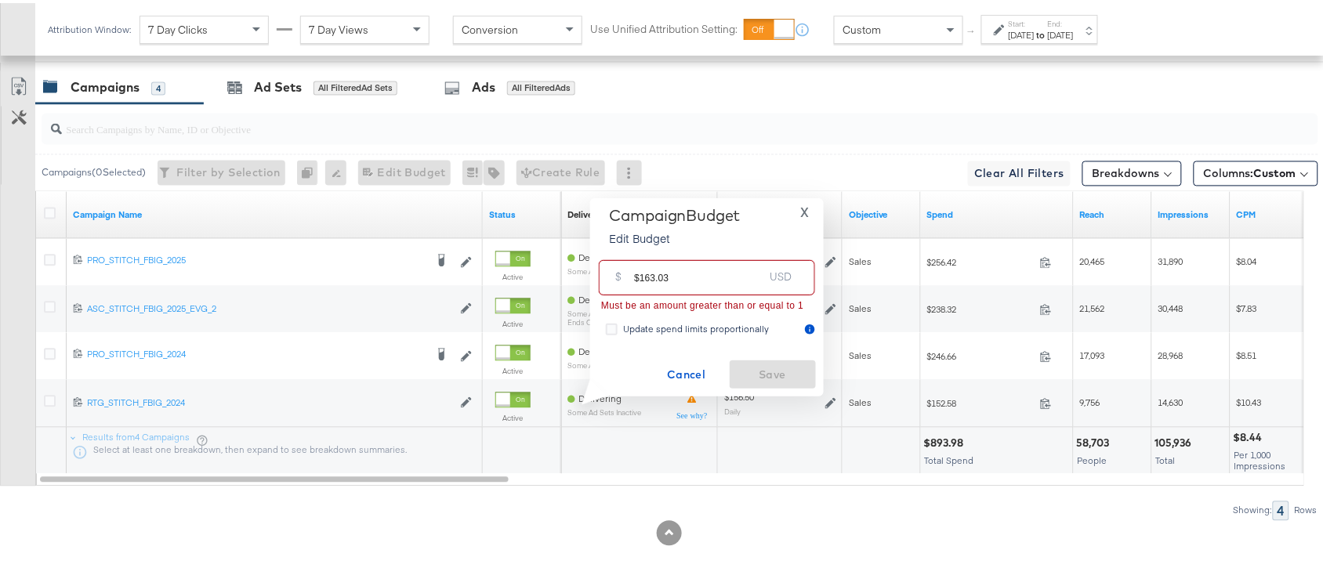
click at [639, 276] on input "$163.03" at bounding box center [698, 269] width 129 height 34
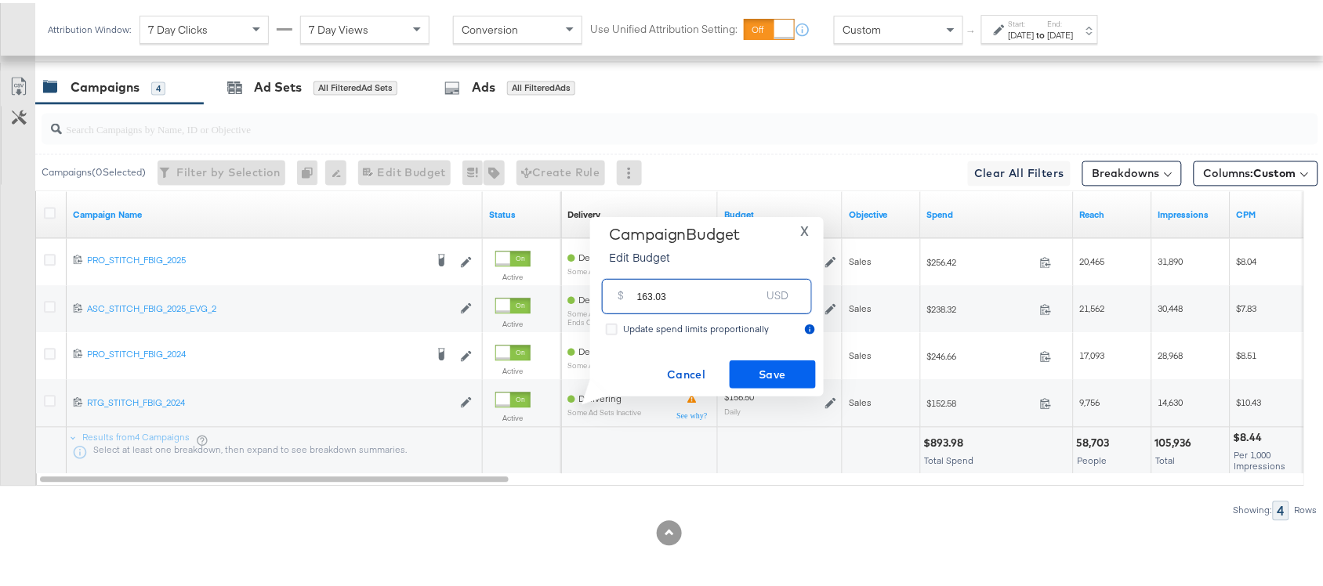
type input "163.03"
click at [768, 372] on span "Save" at bounding box center [773, 372] width 74 height 20
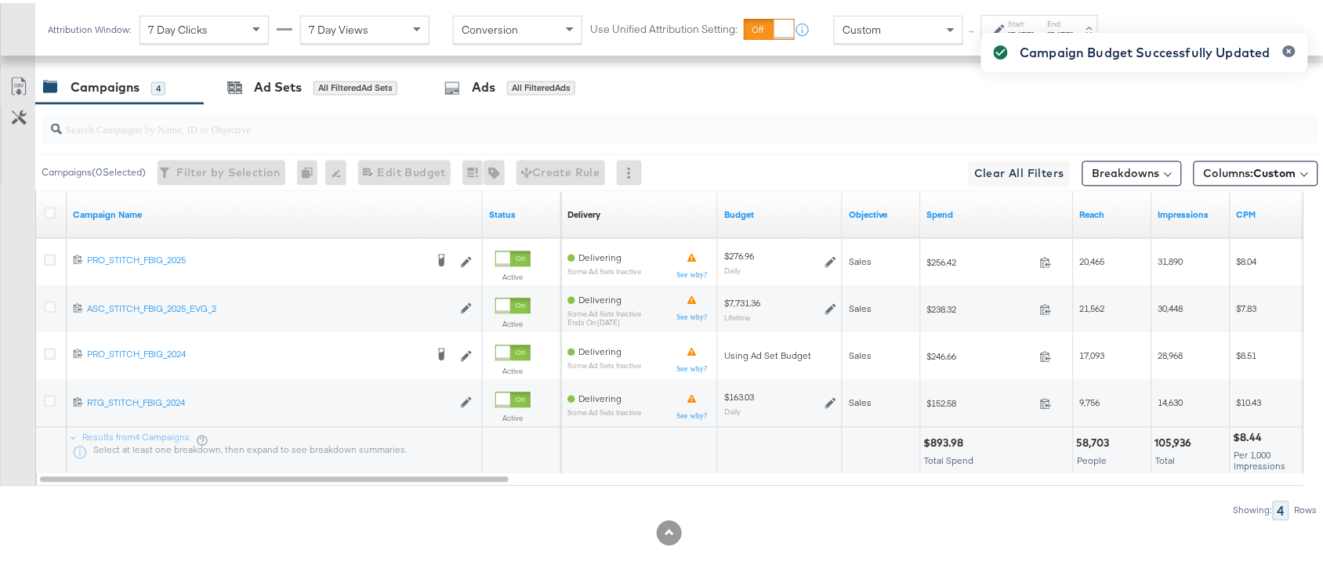
click at [866, 100] on div "Campaigns 4 Ad Sets All Filtered Ad Sets Ads All Filtered Ads" at bounding box center [686, 85] width 1303 height 34
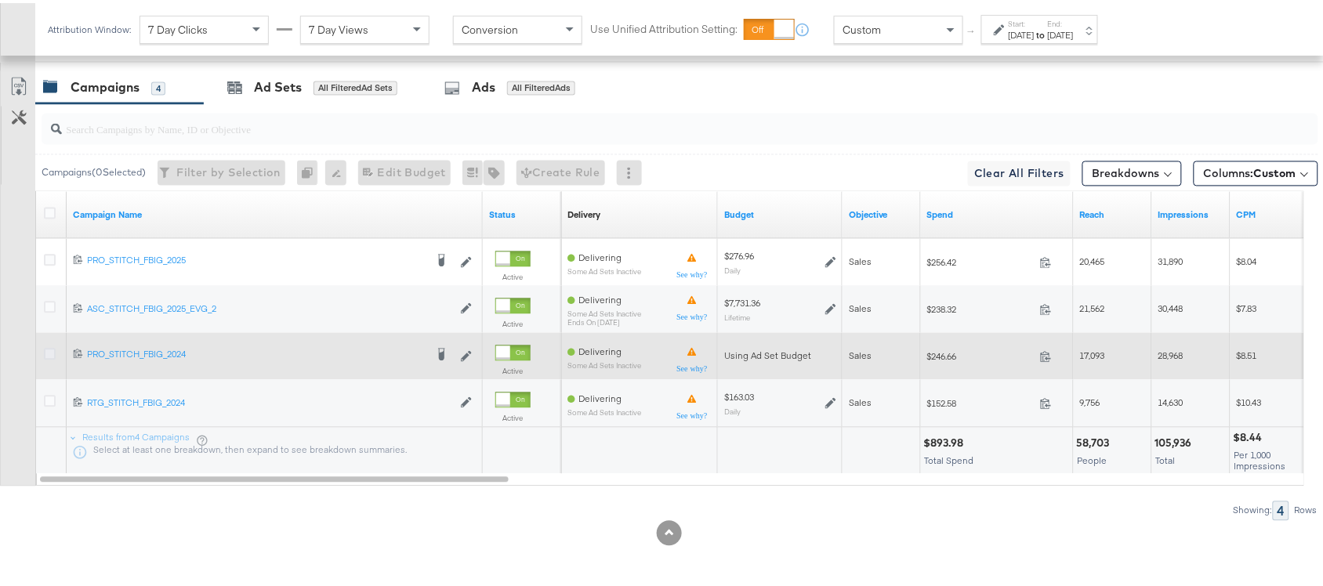
click at [49, 350] on icon at bounding box center [50, 352] width 12 height 12
click at [0, 0] on input "checkbox" at bounding box center [0, 0] width 0 height 0
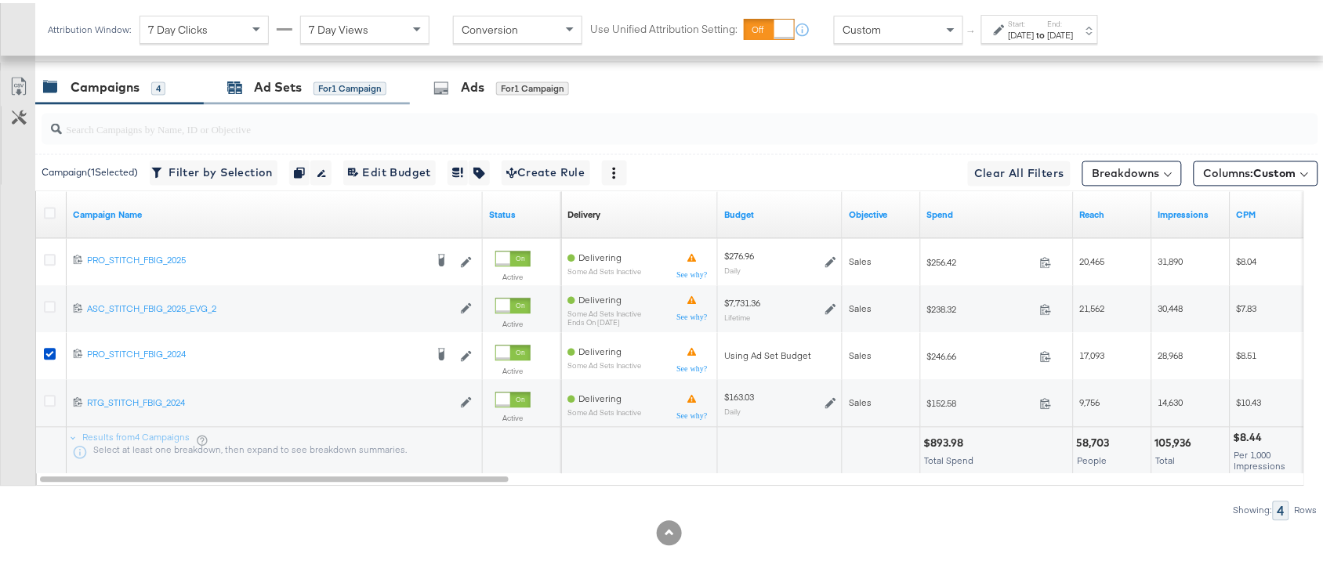
click at [267, 85] on div "Ad Sets" at bounding box center [278, 85] width 48 height 18
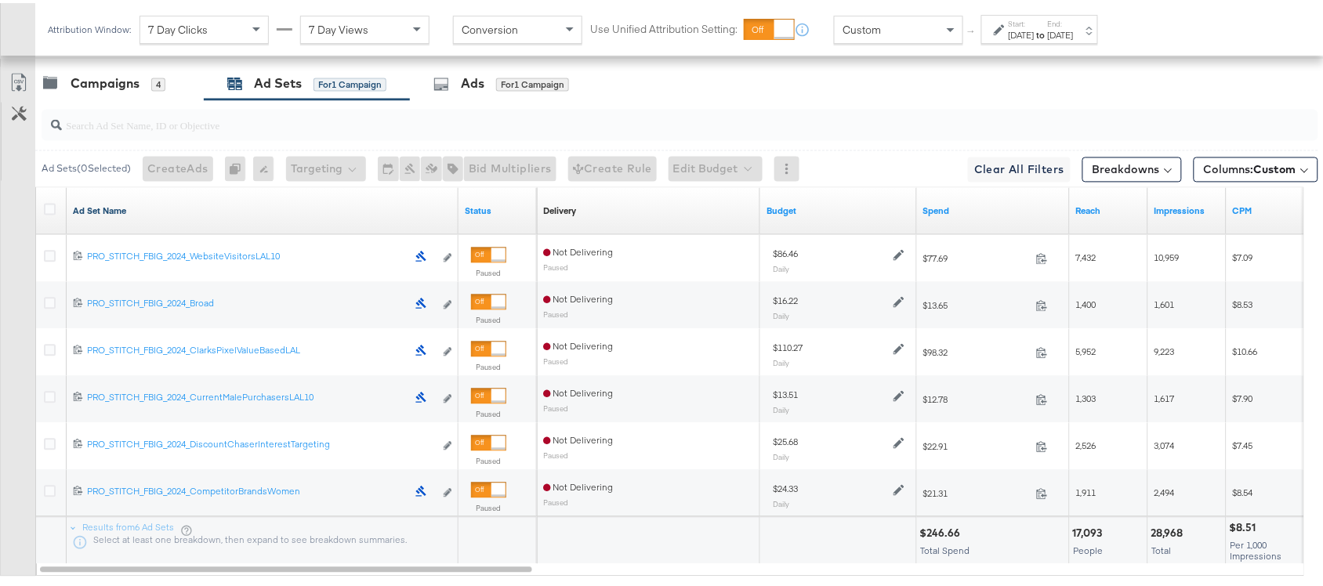
click at [134, 212] on link "Ad Set Name" at bounding box center [262, 208] width 379 height 13
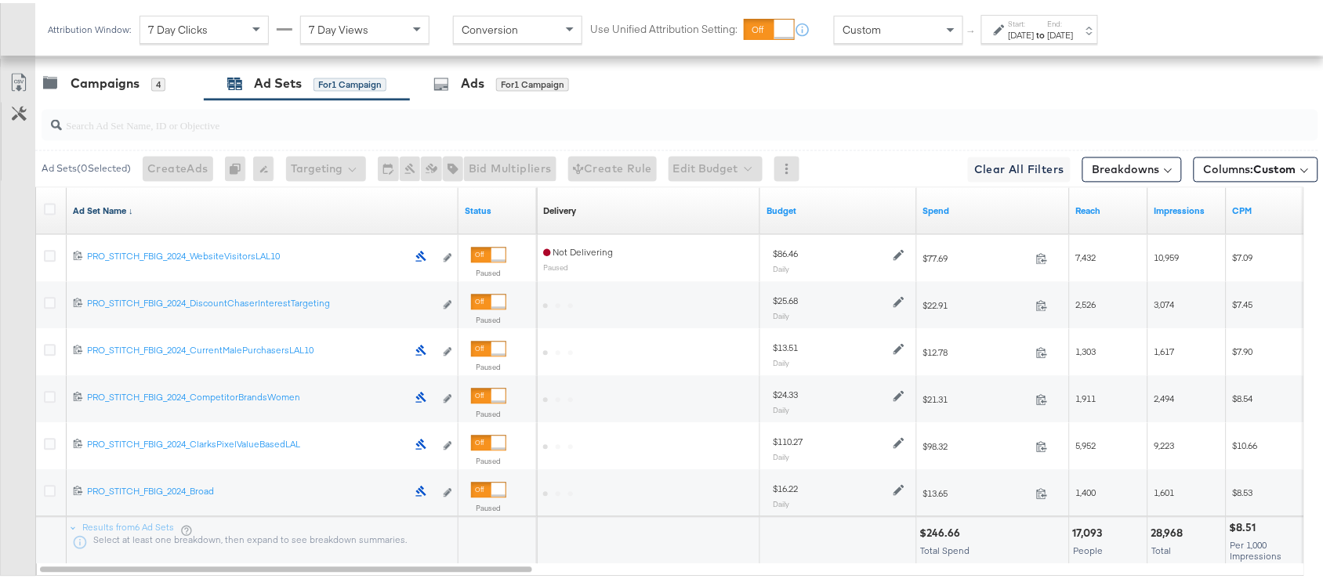
click at [134, 212] on link "Ad Set Name ↓" at bounding box center [262, 208] width 379 height 13
click at [47, 212] on icon at bounding box center [50, 207] width 12 height 12
click at [0, 0] on input "checkbox" at bounding box center [0, 0] width 0 height 0
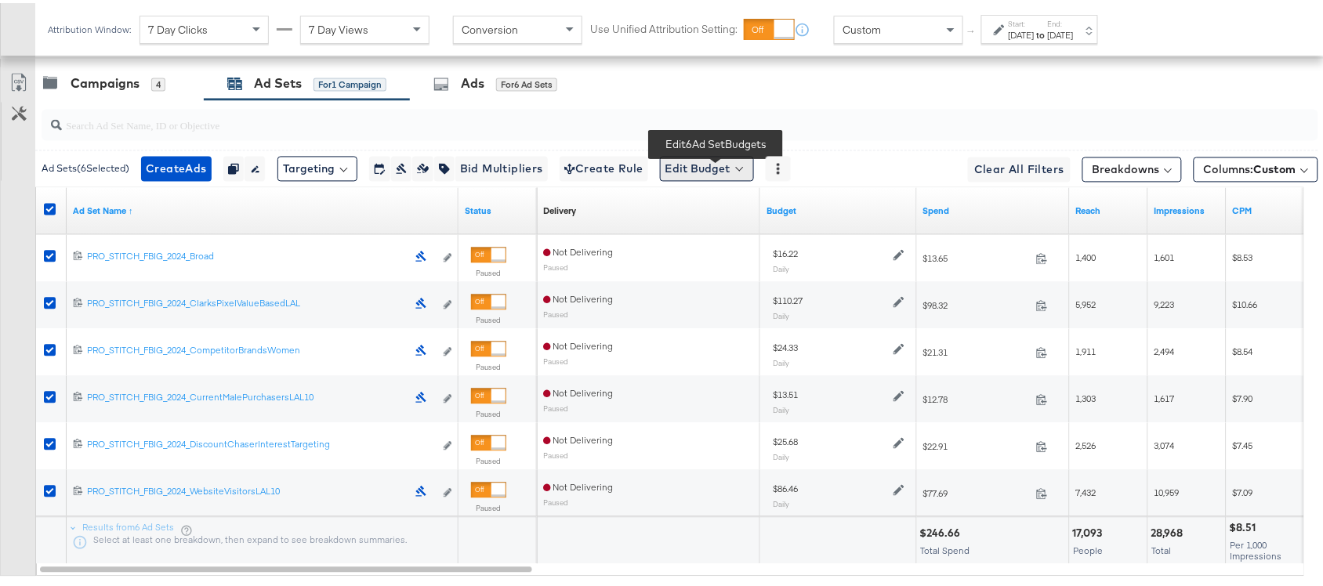
click at [737, 170] on button "Edit Budget" at bounding box center [707, 166] width 94 height 25
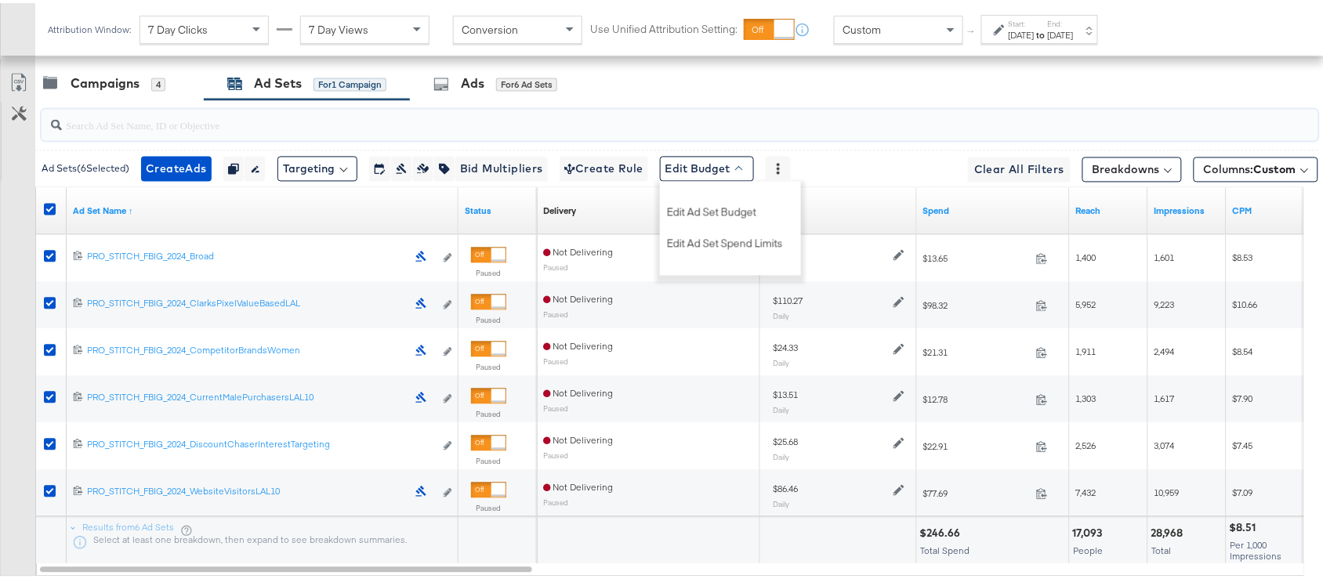
click at [957, 128] on input "search" at bounding box center [632, 116] width 1141 height 31
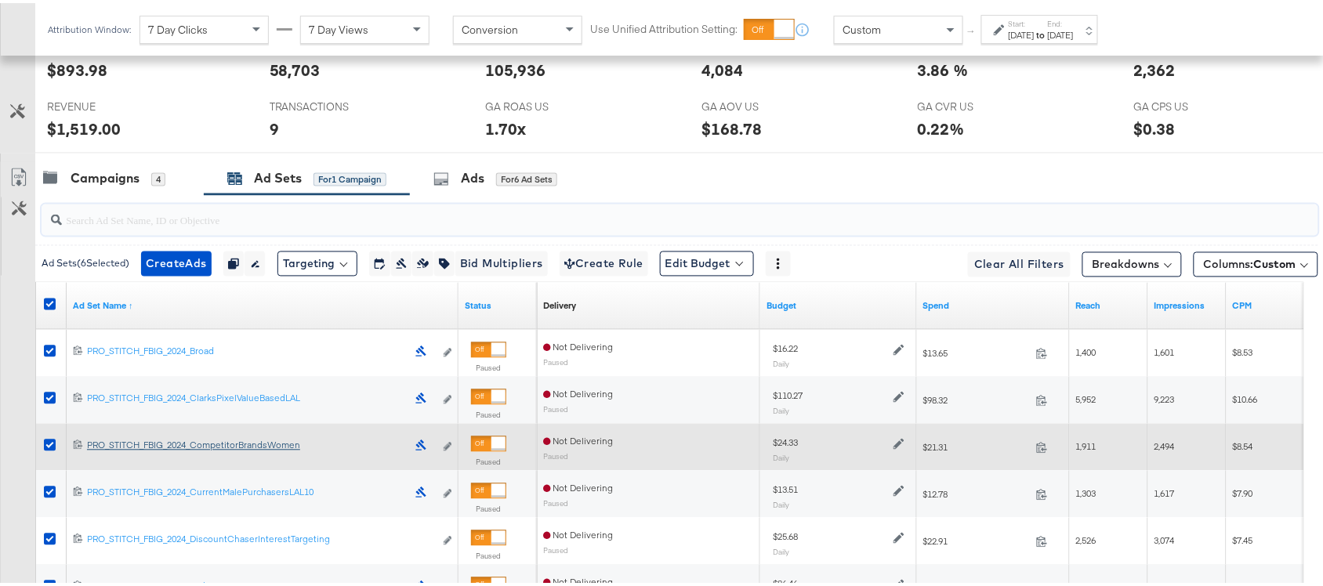
scroll to position [768, 0]
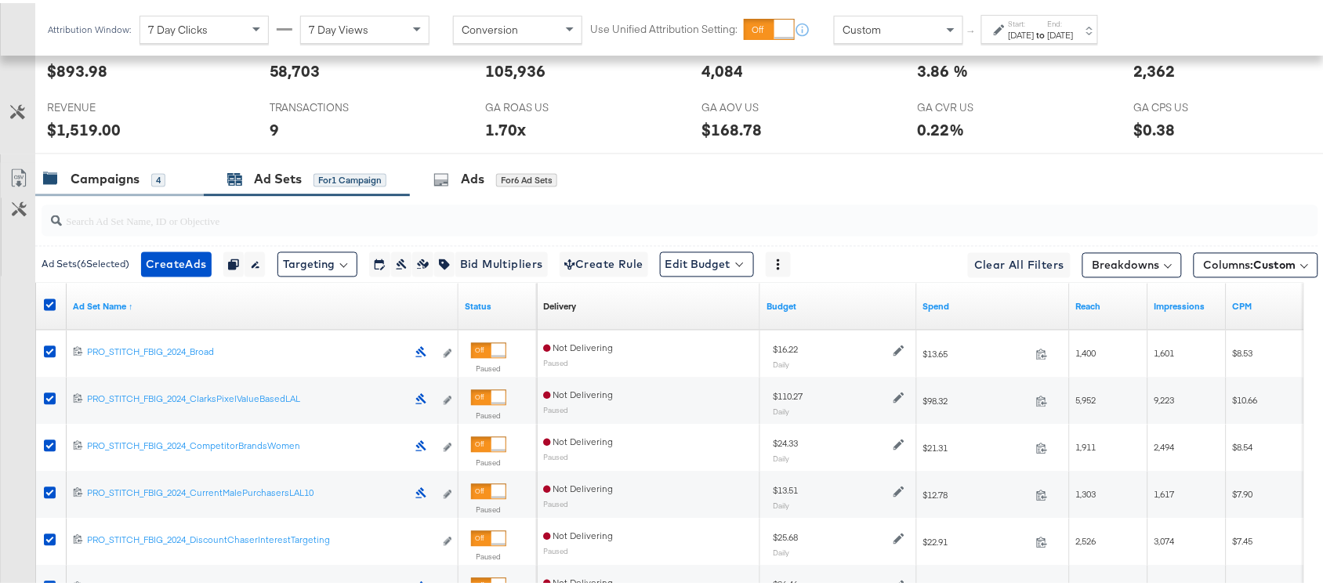
click at [96, 173] on div "Campaigns" at bounding box center [105, 177] width 69 height 18
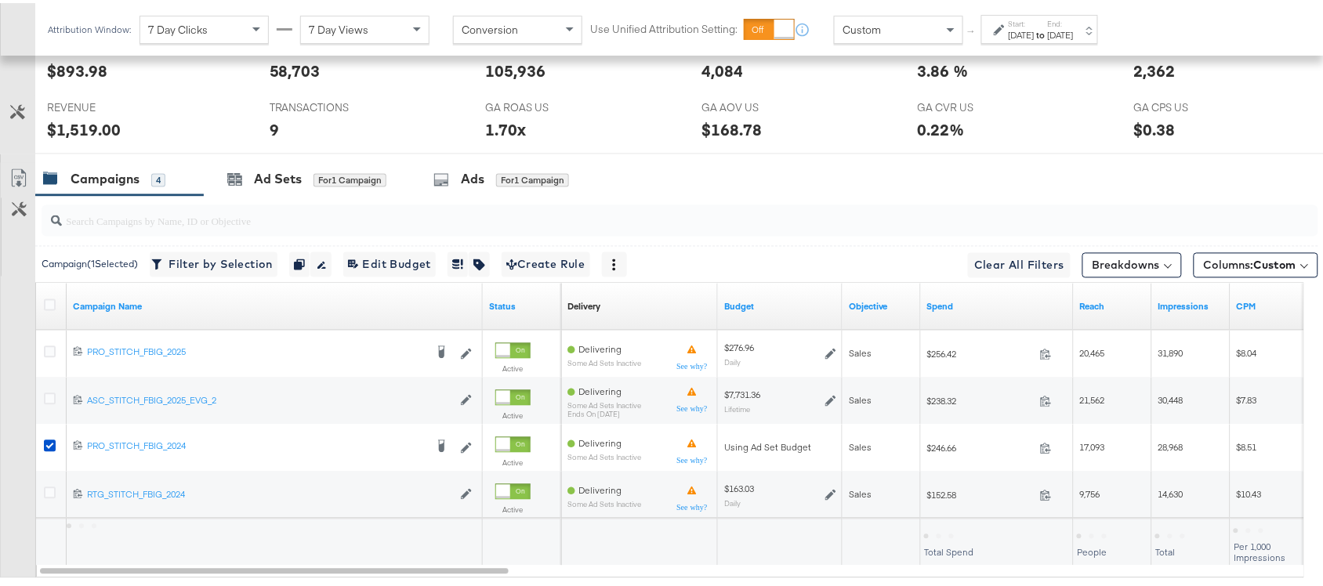
scroll to position [864, 0]
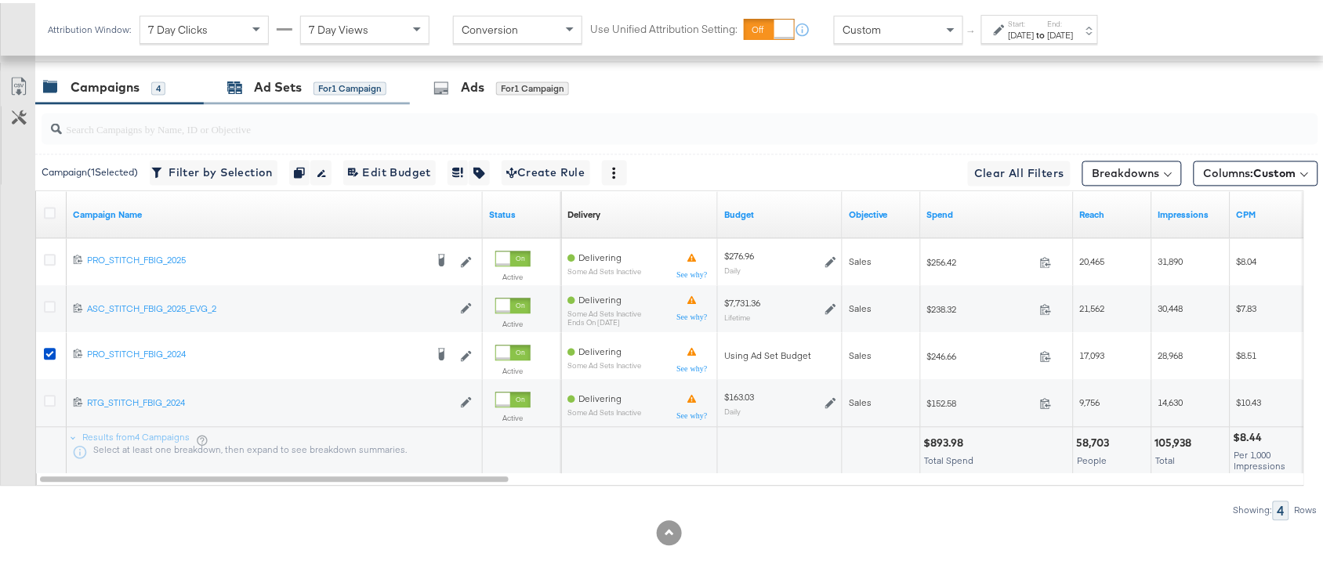
click at [261, 83] on div "Ad Sets" at bounding box center [278, 85] width 48 height 18
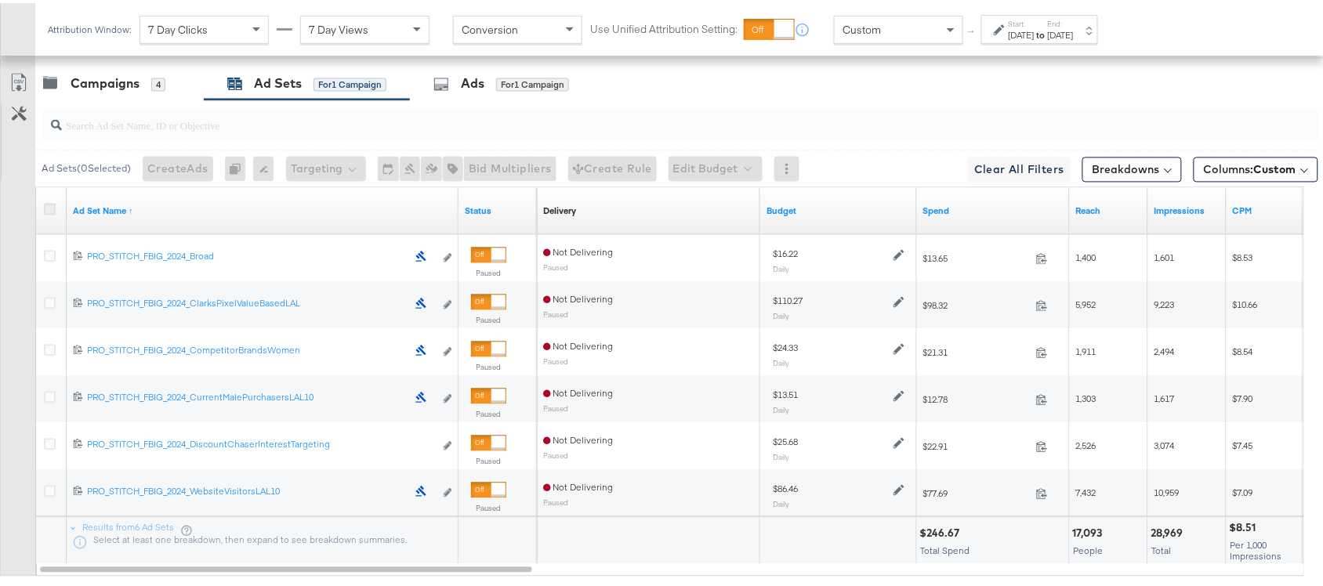
click at [48, 210] on icon at bounding box center [50, 207] width 12 height 12
click at [0, 0] on input "checkbox" at bounding box center [0, 0] width 0 height 0
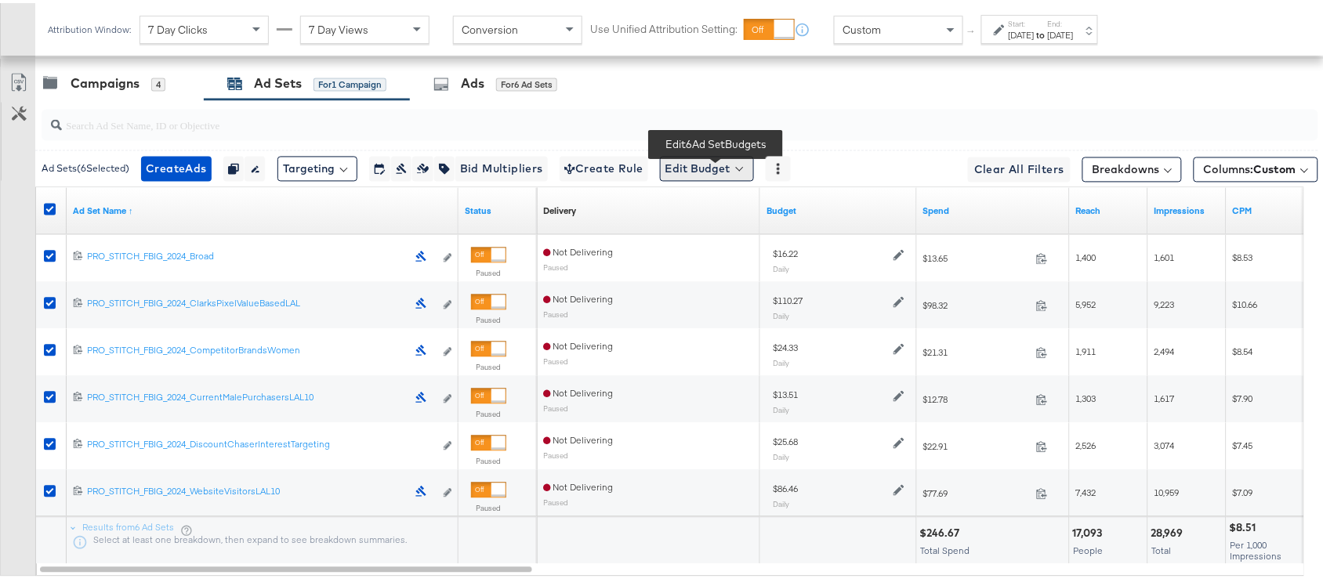
click at [688, 179] on button "Edit Budget" at bounding box center [707, 166] width 94 height 25
click at [739, 213] on span "Edit Ad Set Budget" at bounding box center [711, 207] width 89 height 20
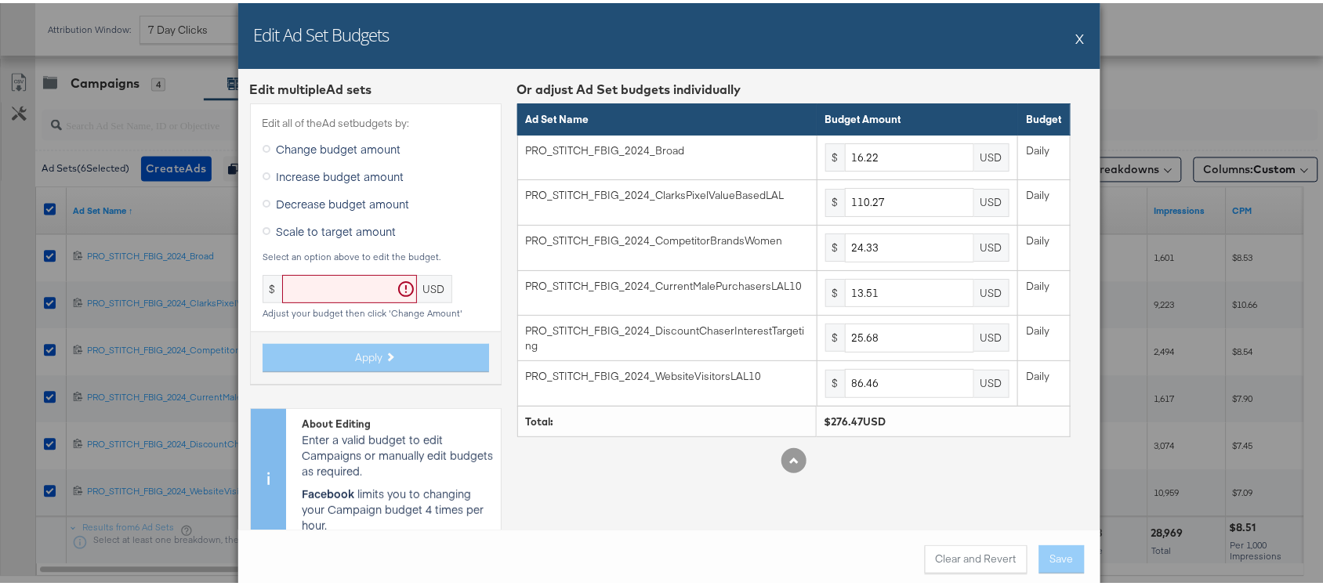
click at [354, 227] on span "Scale to target amount" at bounding box center [337, 228] width 120 height 16
click at [0, 0] on input "Scale to target amount" at bounding box center [0, 0] width 0 height 0
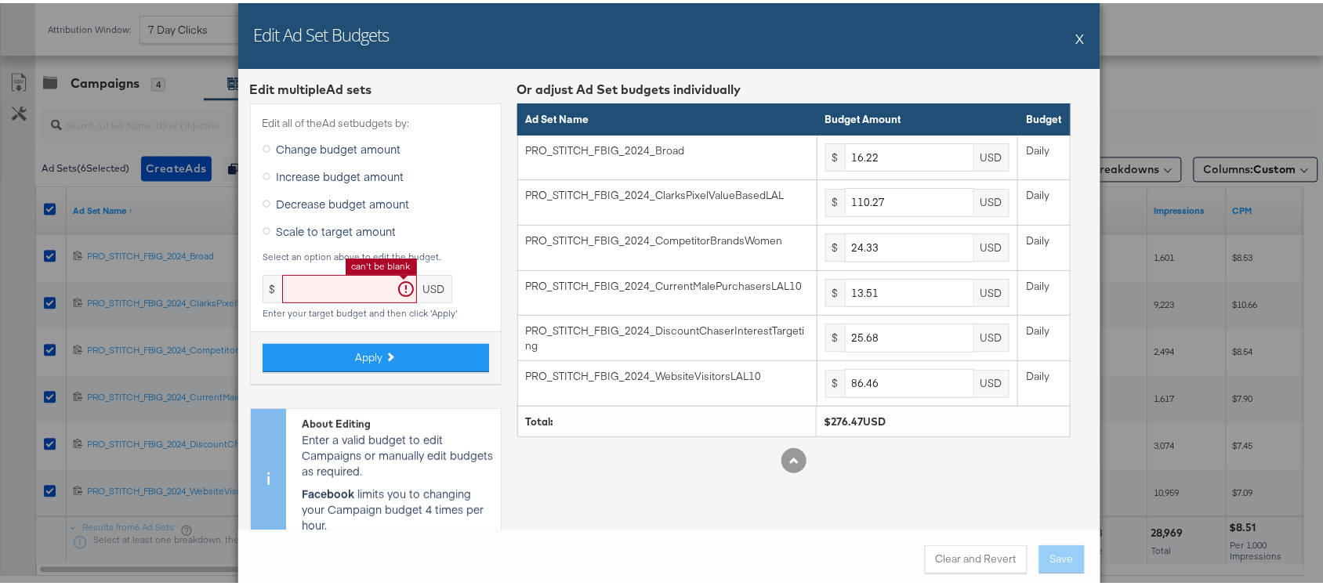
click at [337, 290] on input "text" at bounding box center [349, 286] width 135 height 29
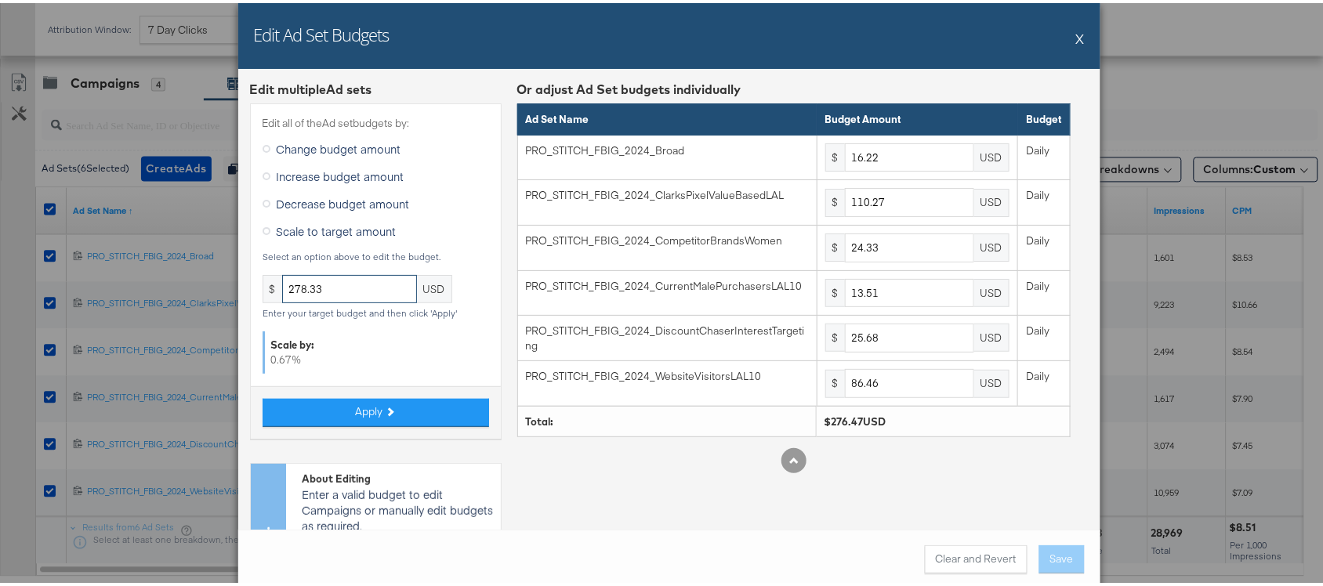
type input "278.33"
click at [363, 420] on button "Apply" at bounding box center [376, 410] width 227 height 28
type input "16.32"
type input "111.01"
type input "24.49"
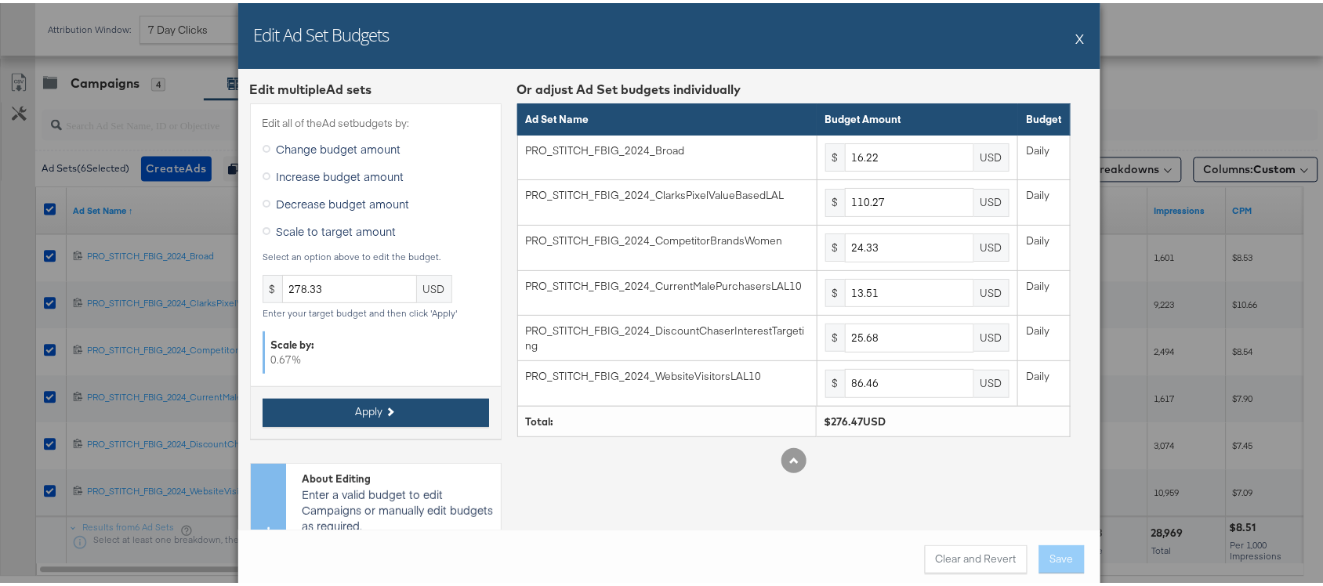
type input "13.6"
type input "25.85"
type input "87.04"
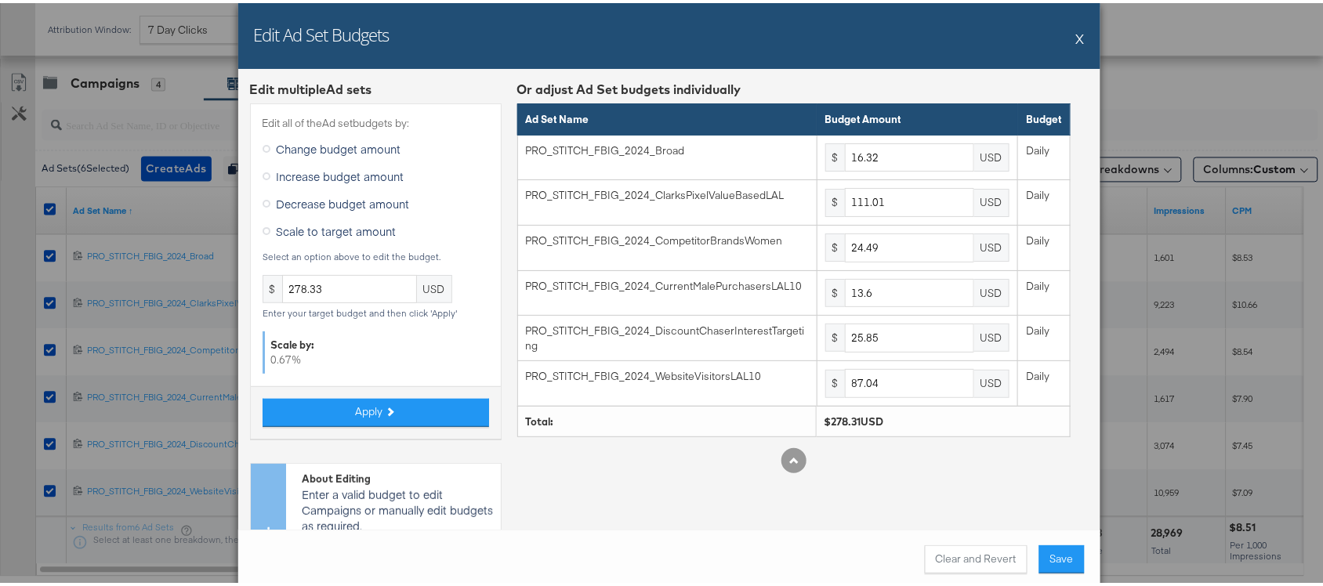
scroll to position [85, 0]
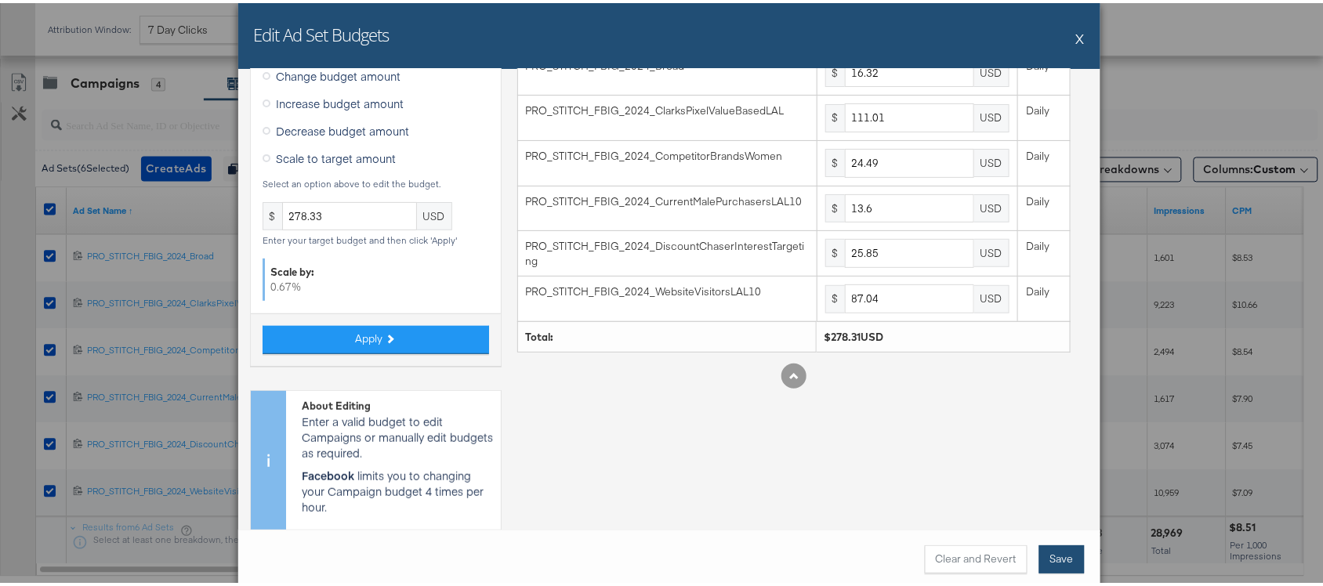
click at [1053, 559] on button "Save" at bounding box center [1062, 556] width 45 height 28
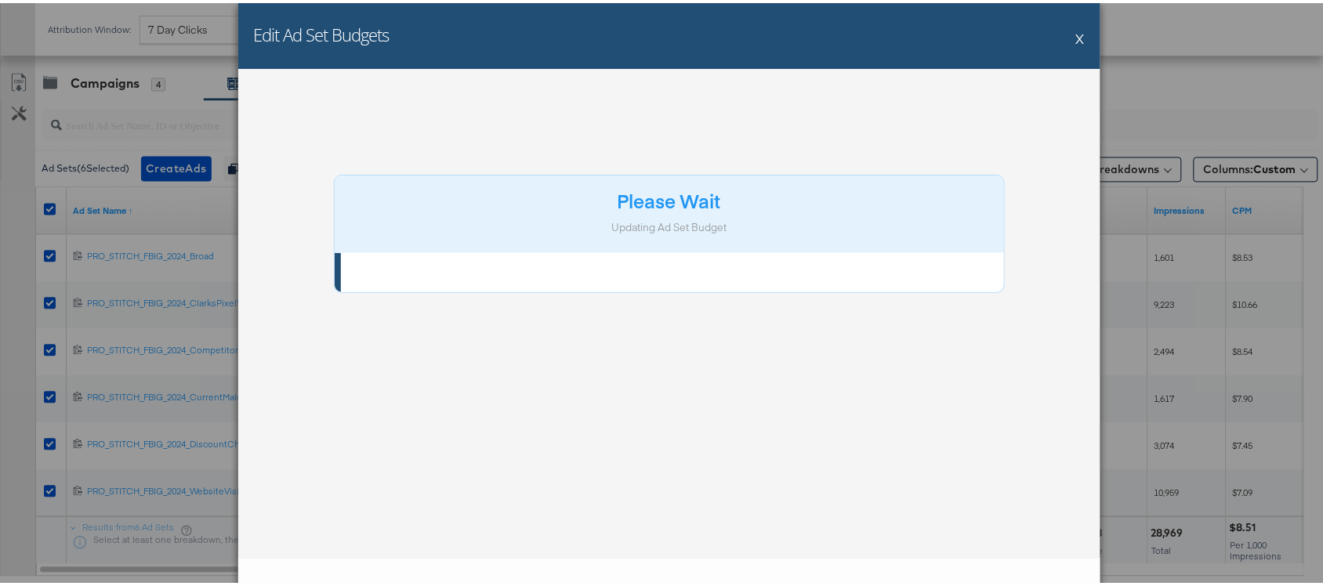
scroll to position [0, 0]
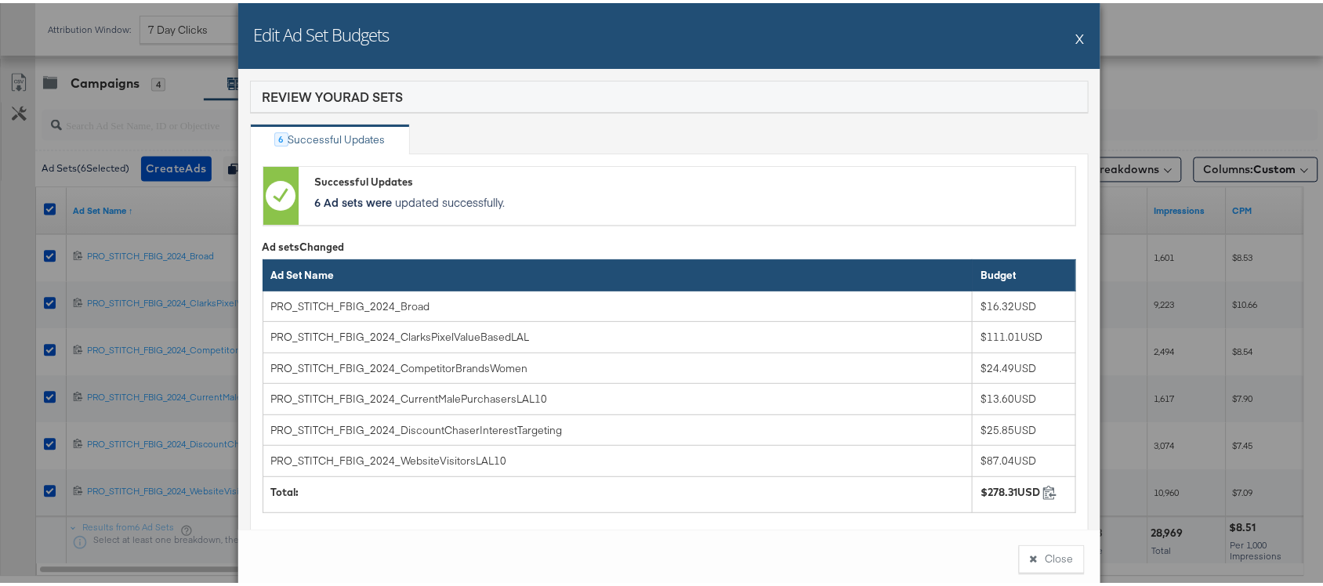
click at [1076, 38] on button "X" at bounding box center [1080, 35] width 9 height 31
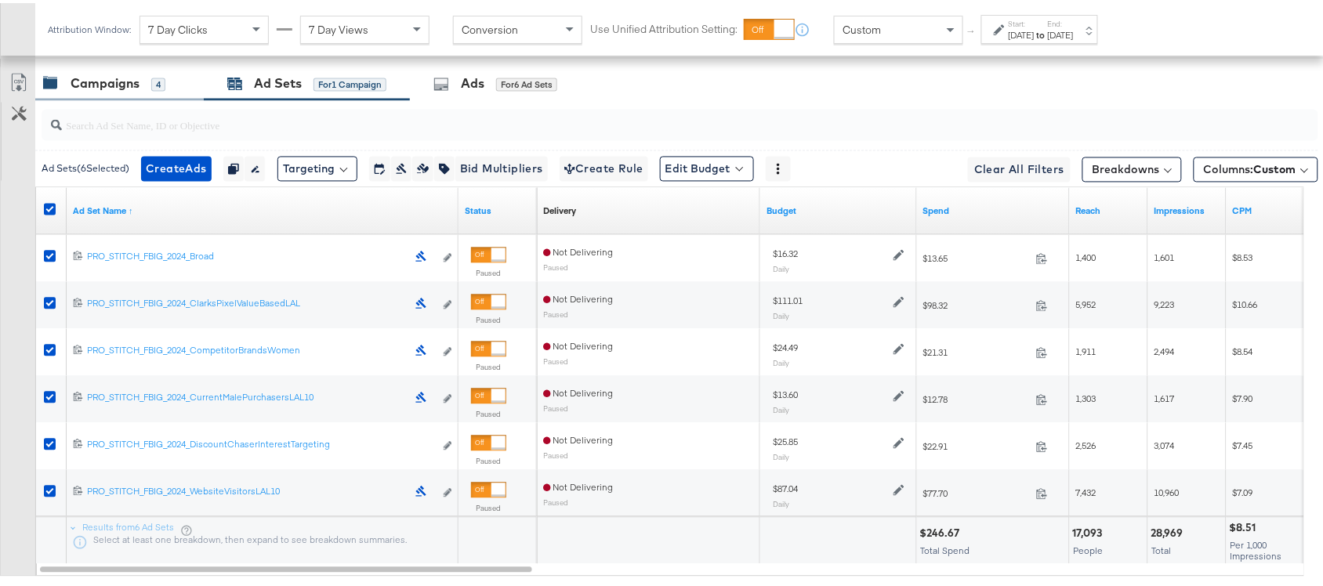
click at [106, 96] on div "Campaigns 4" at bounding box center [119, 81] width 169 height 34
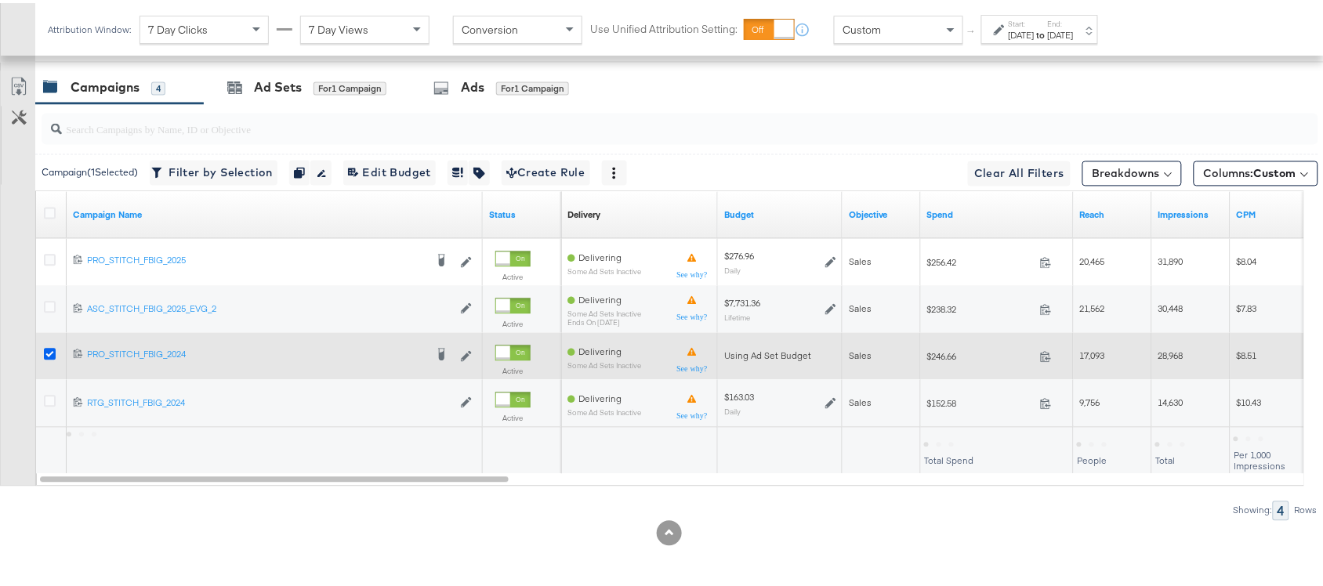
click at [49, 351] on icon at bounding box center [50, 352] width 12 height 12
click at [0, 0] on input "checkbox" at bounding box center [0, 0] width 0 height 0
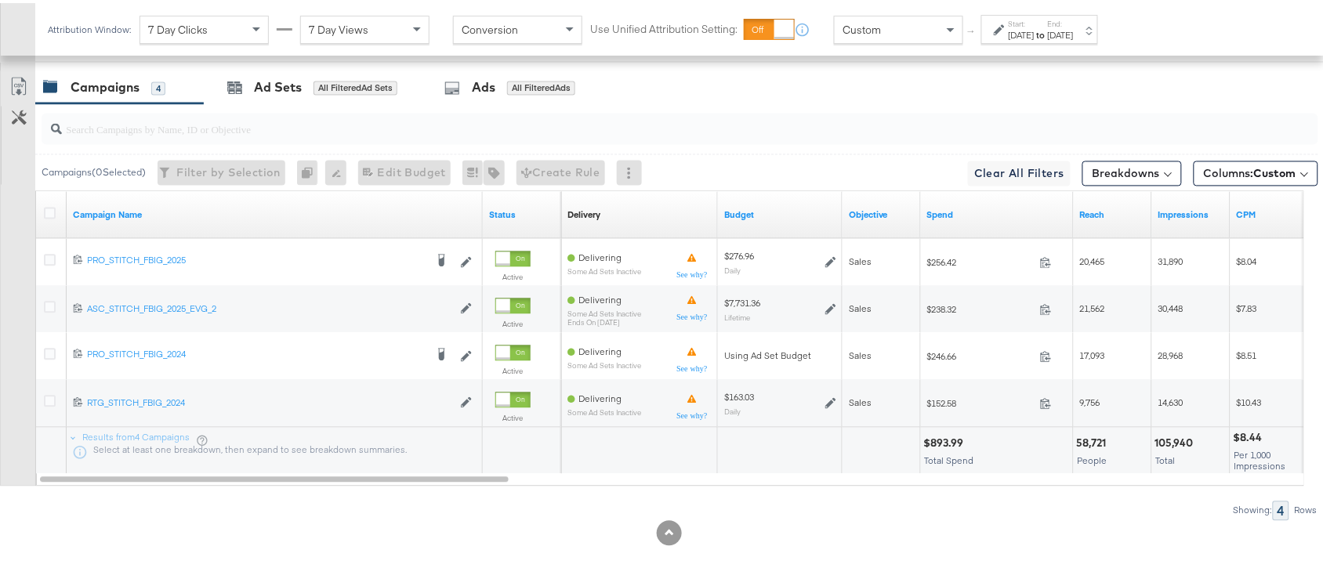
click at [735, 88] on div "Campaigns 4 Ad Sets All Filtered Ad Sets Ads All Filtered Ads" at bounding box center [686, 85] width 1303 height 34
click at [1048, 29] on strong "to" at bounding box center [1041, 32] width 13 height 12
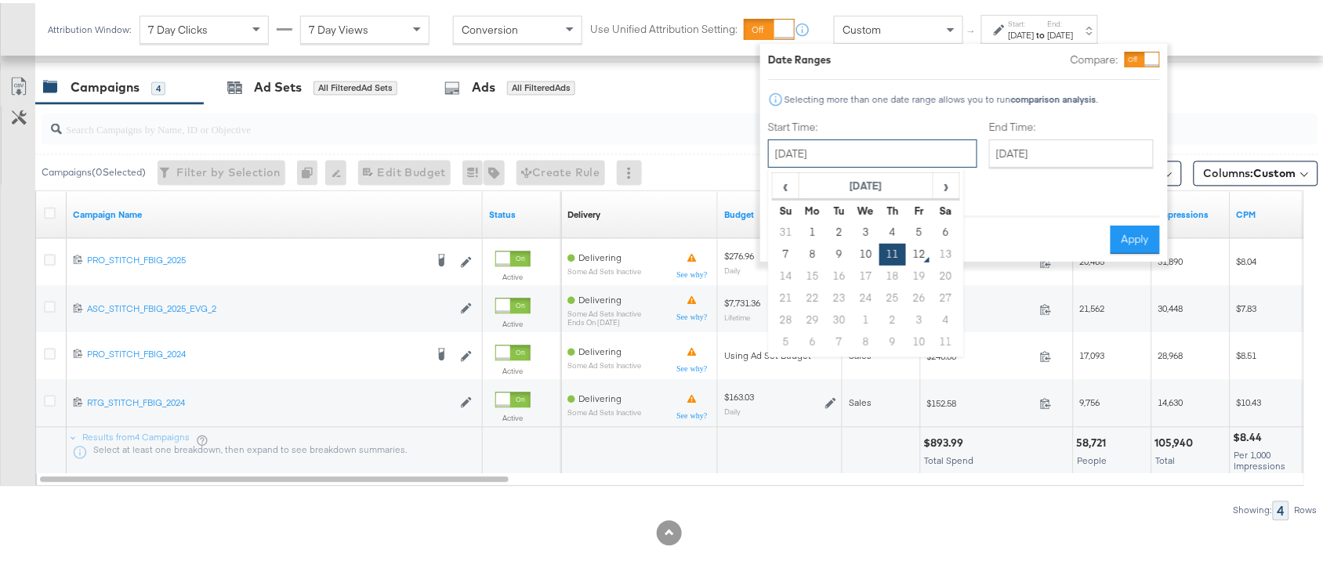
click at [831, 143] on input "[DATE]" at bounding box center [872, 150] width 209 height 28
click at [788, 192] on span "‹" at bounding box center [786, 183] width 24 height 24
click at [793, 323] on td "24" at bounding box center [786, 318] width 27 height 22
type input "[DATE]"
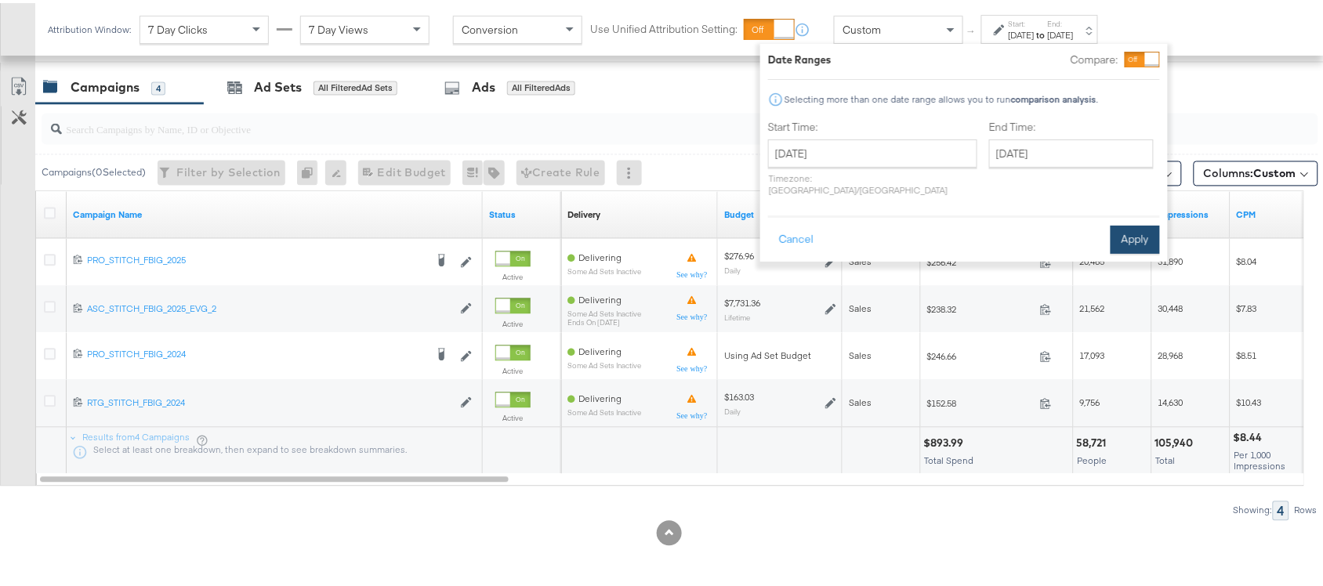
click at [1127, 230] on button "Apply" at bounding box center [1135, 237] width 49 height 28
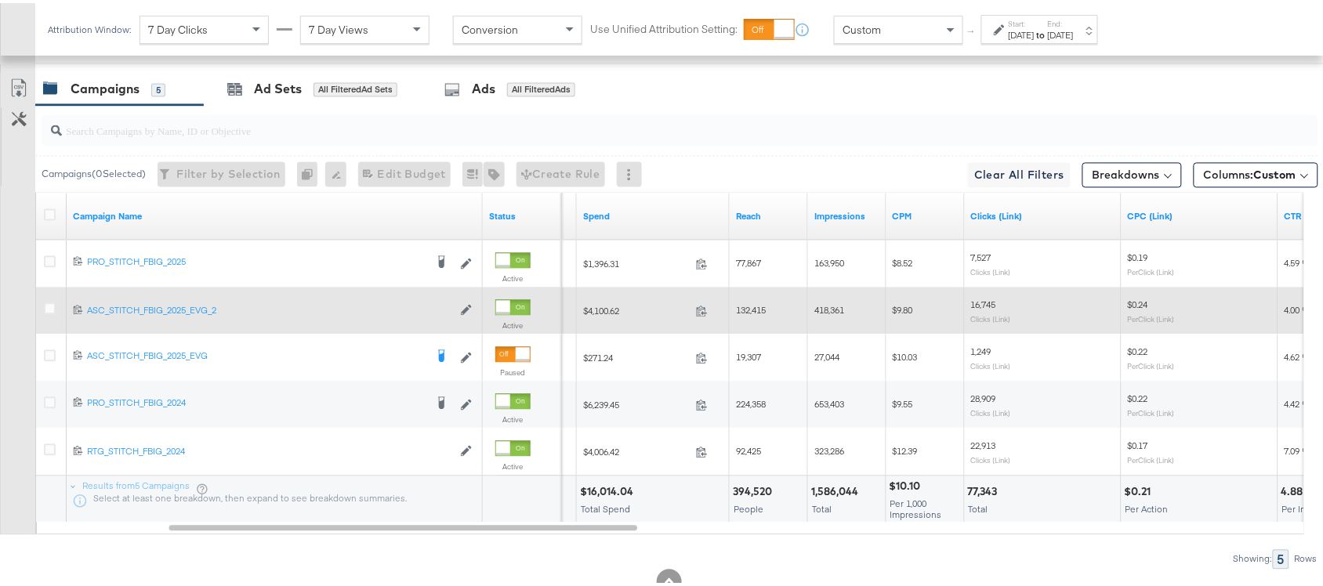
scroll to position [891, 0]
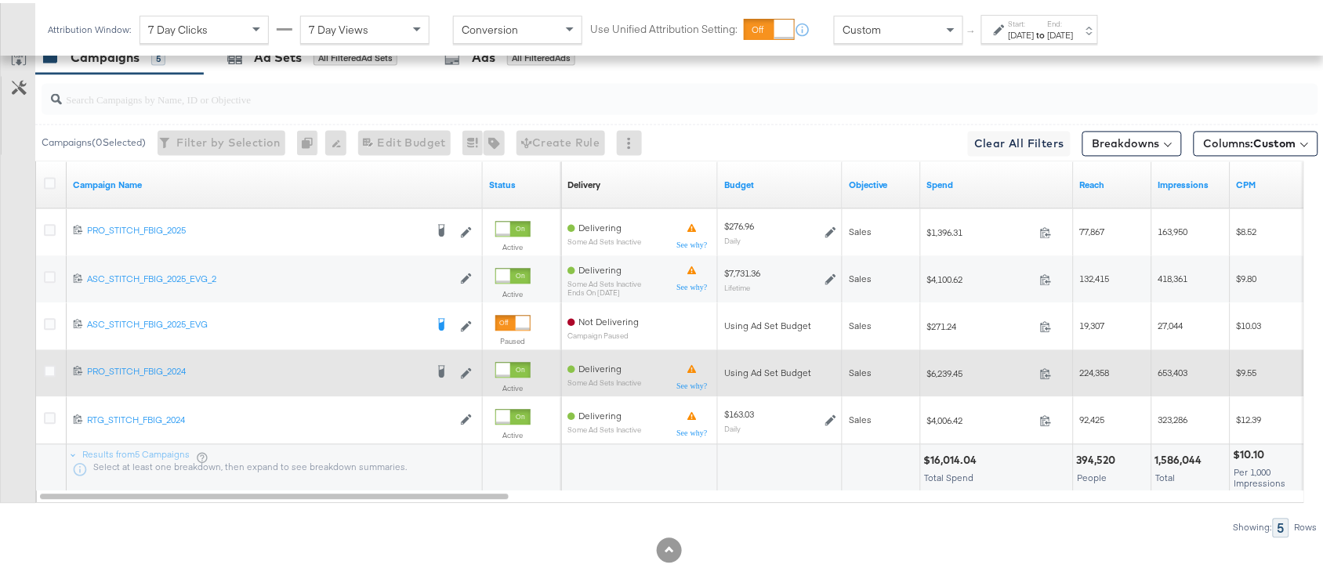
click at [42, 371] on div at bounding box center [52, 370] width 29 height 28
click at [44, 371] on icon at bounding box center [50, 368] width 12 height 12
click at [0, 0] on input "checkbox" at bounding box center [0, 0] width 0 height 0
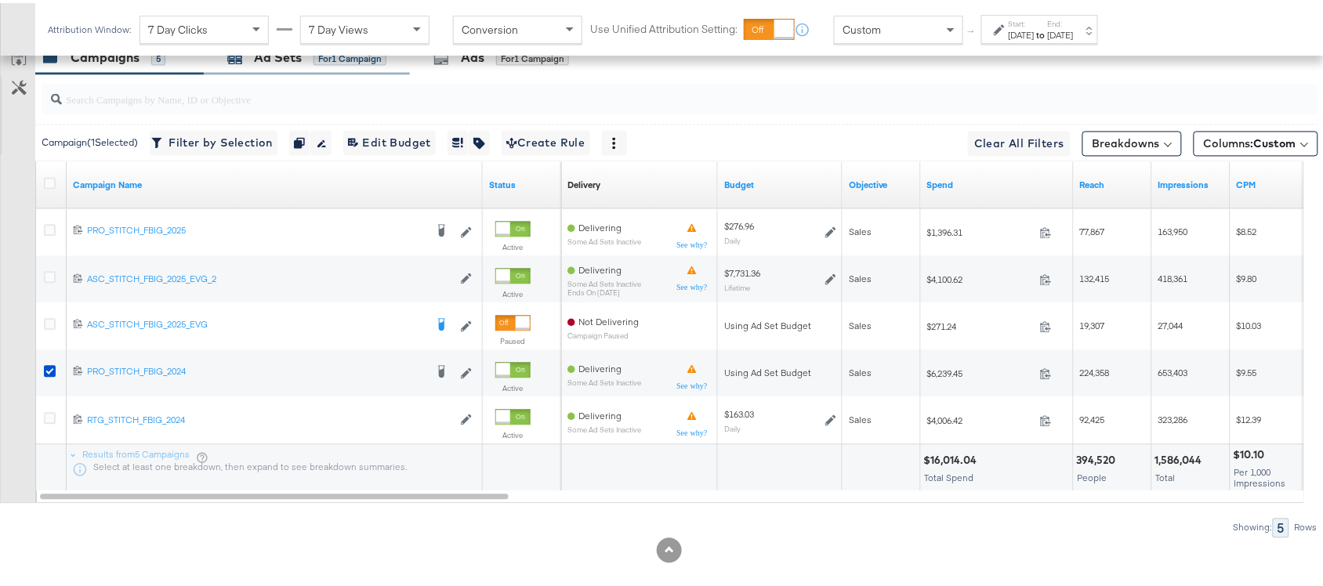
click at [283, 64] on div "Ad Sets" at bounding box center [278, 54] width 48 height 18
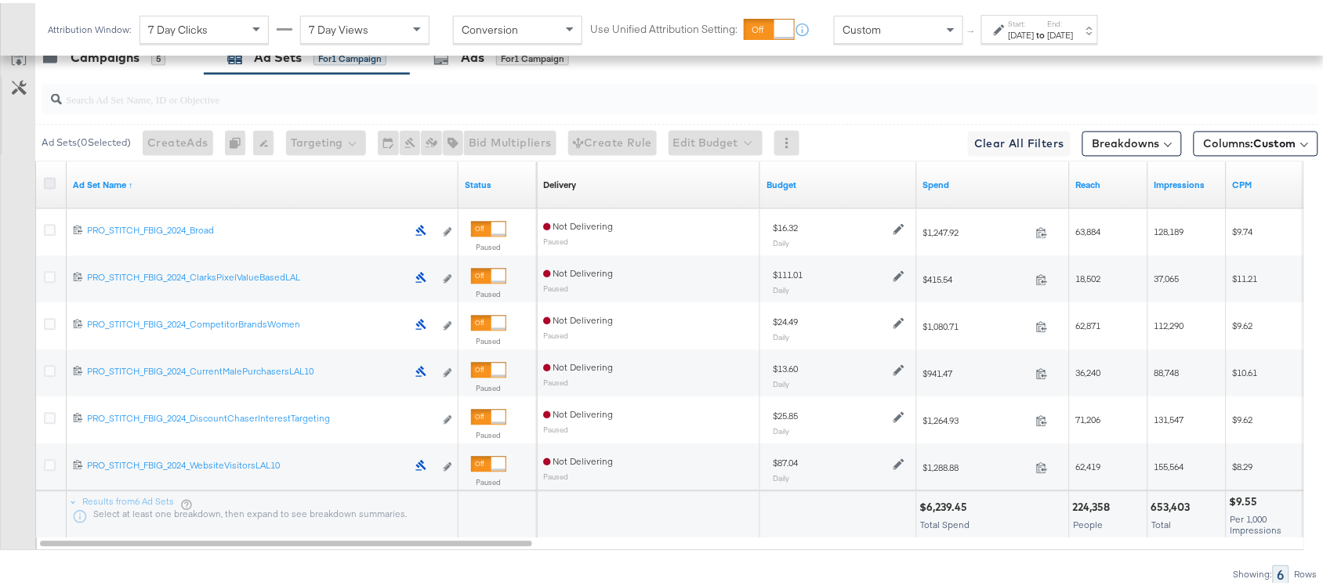
click at [52, 186] on icon at bounding box center [50, 180] width 12 height 12
click at [0, 0] on input "checkbox" at bounding box center [0, 0] width 0 height 0
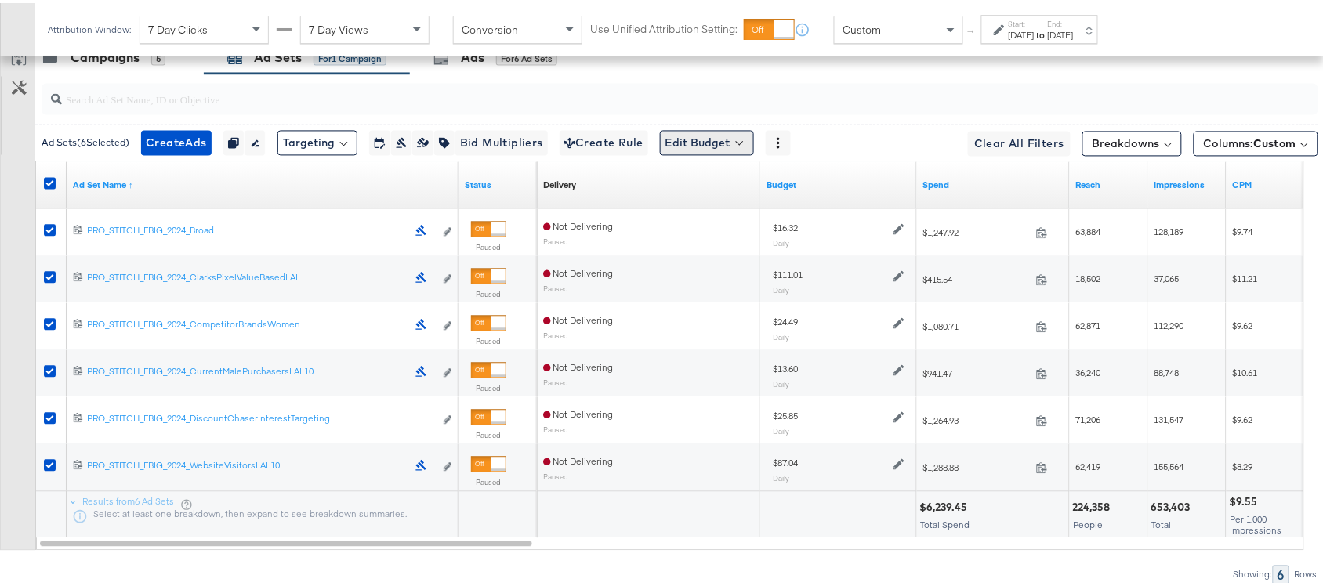
drag, startPoint x: 715, startPoint y: 127, endPoint x: 738, endPoint y: 143, distance: 28.3
click at [738, 143] on div "Ad Sets ( 6 Selected) Create Ads Create 6 ads Duplicate 6 ad sets Rename 6 ad s…" at bounding box center [676, 139] width 1283 height 37
click at [738, 143] on button "Edit Budget" at bounding box center [707, 139] width 94 height 25
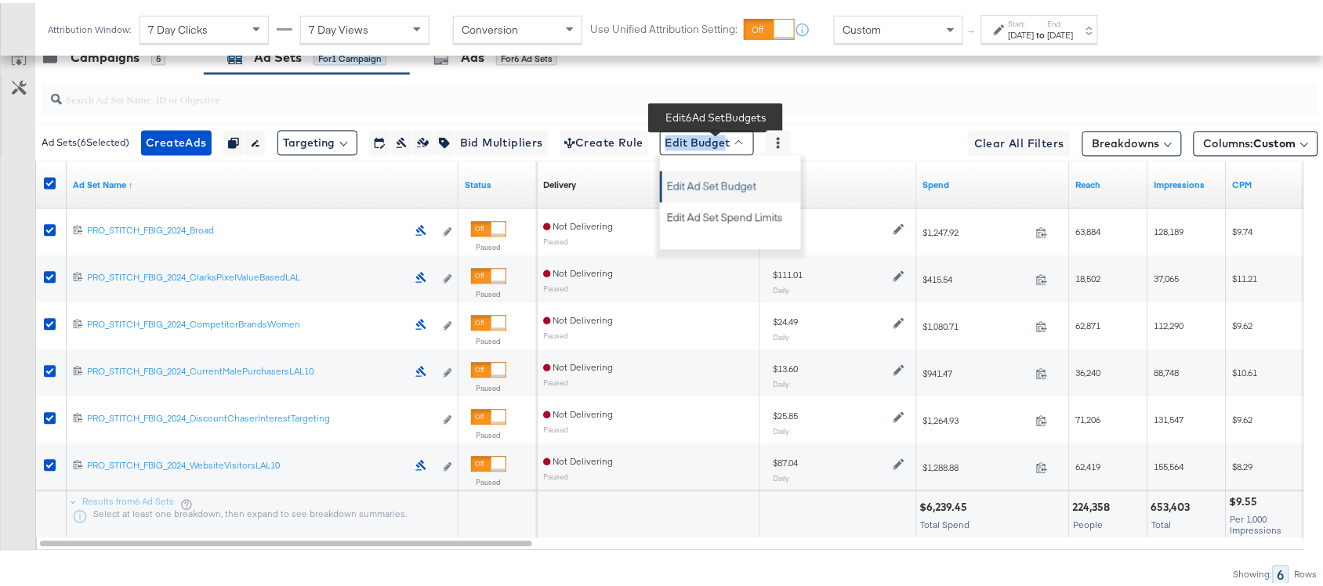
click at [717, 190] on span "Edit Ad Set Budget" at bounding box center [711, 180] width 89 height 20
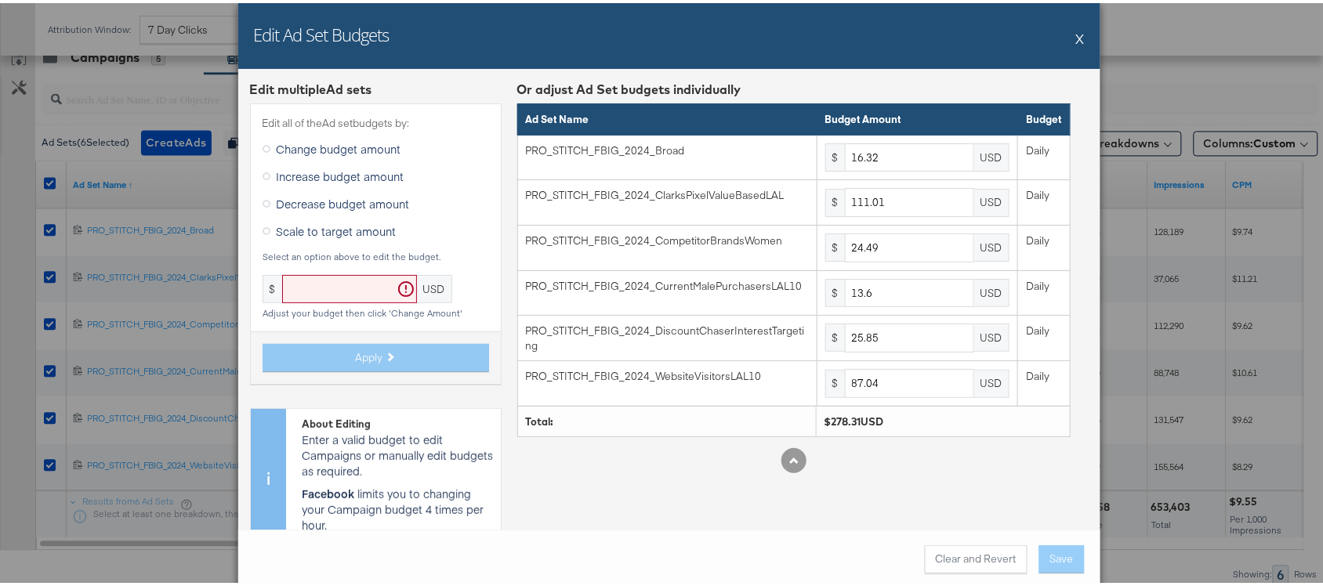
click at [1076, 38] on button "X" at bounding box center [1080, 35] width 9 height 31
